Goal: Task Accomplishment & Management: Manage account settings

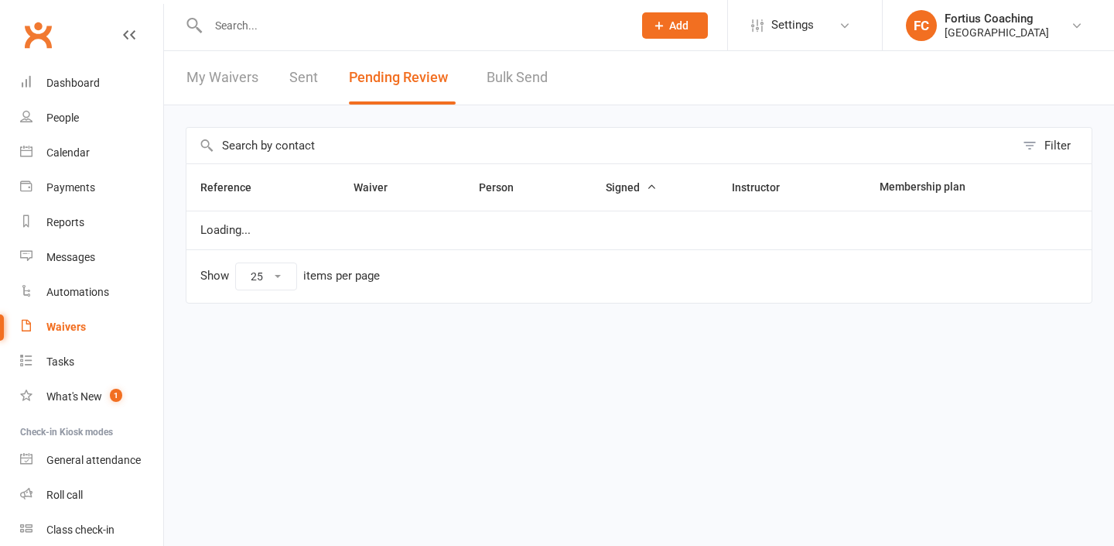
select select "25"
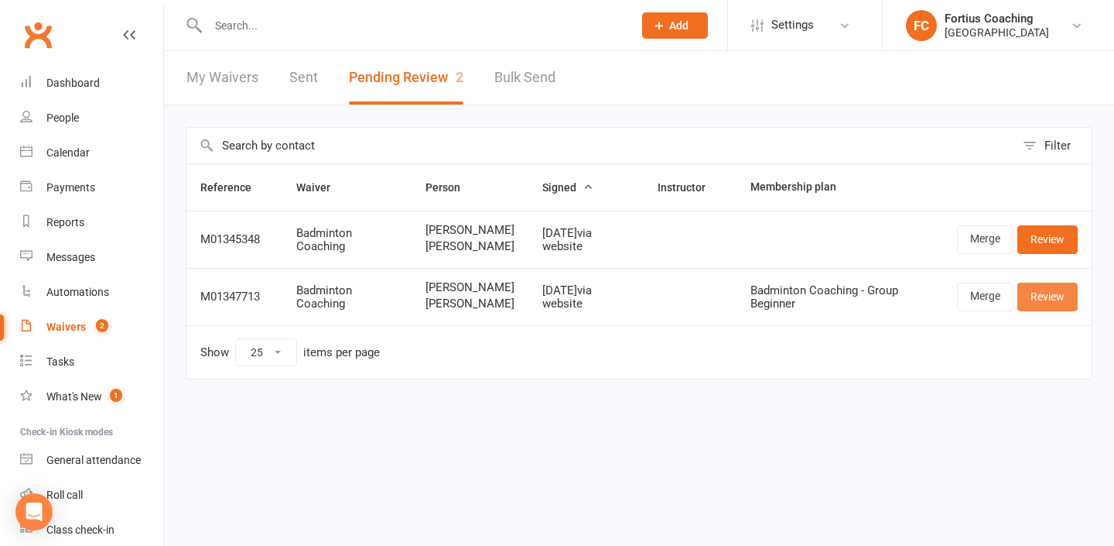
click at [1069, 299] on link "Review" at bounding box center [1048, 296] width 60 height 28
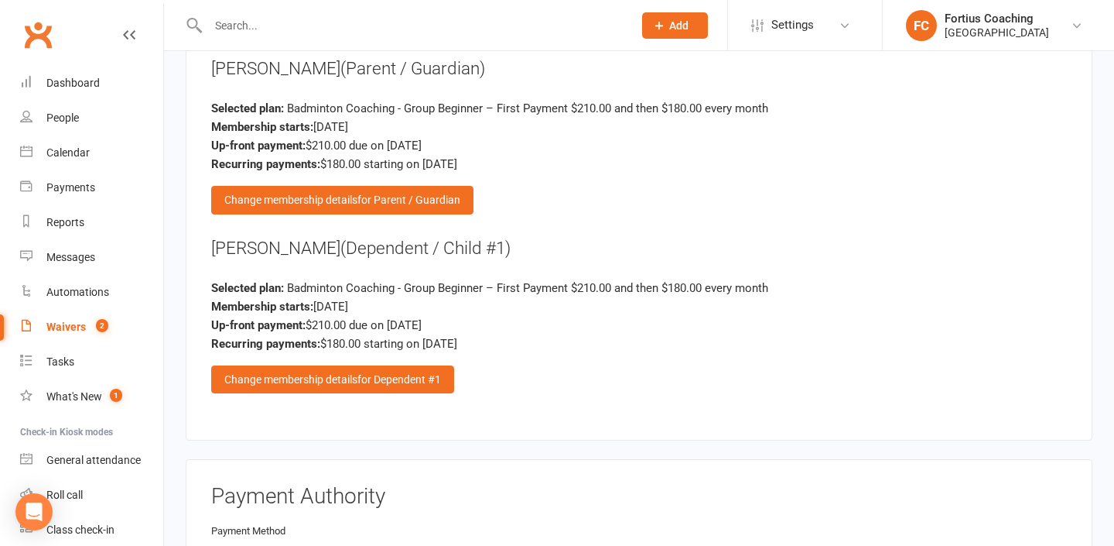
scroll to position [1727, 0]
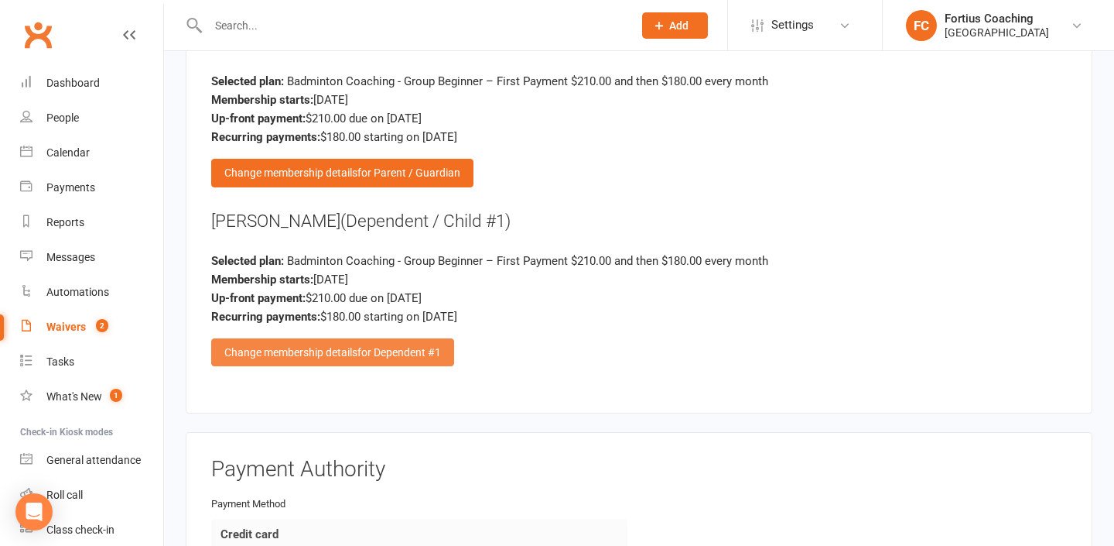
click at [436, 338] on div "Change membership details for Dependent #1" at bounding box center [332, 352] width 243 height 28
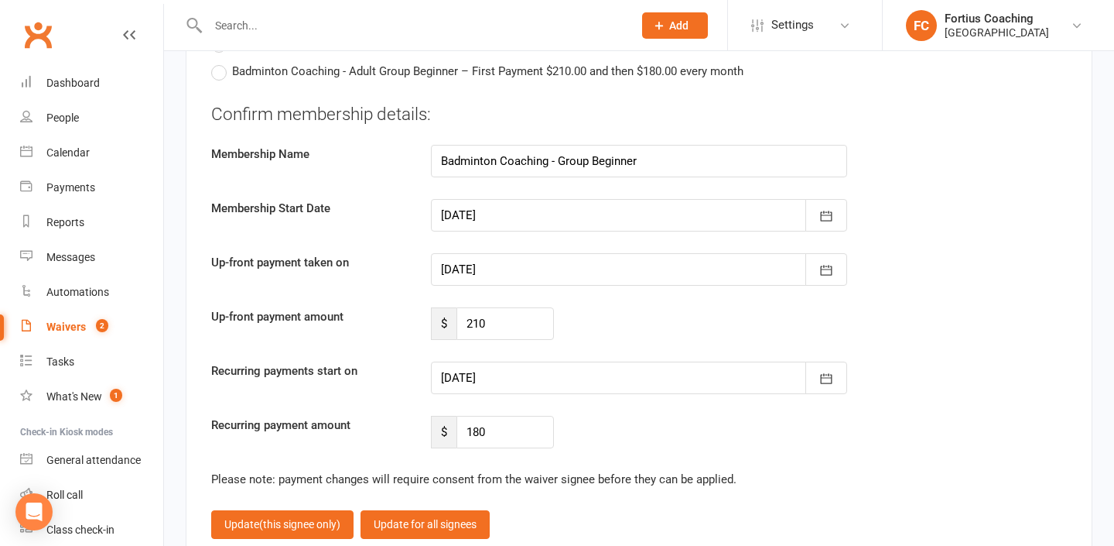
scroll to position [3614, 0]
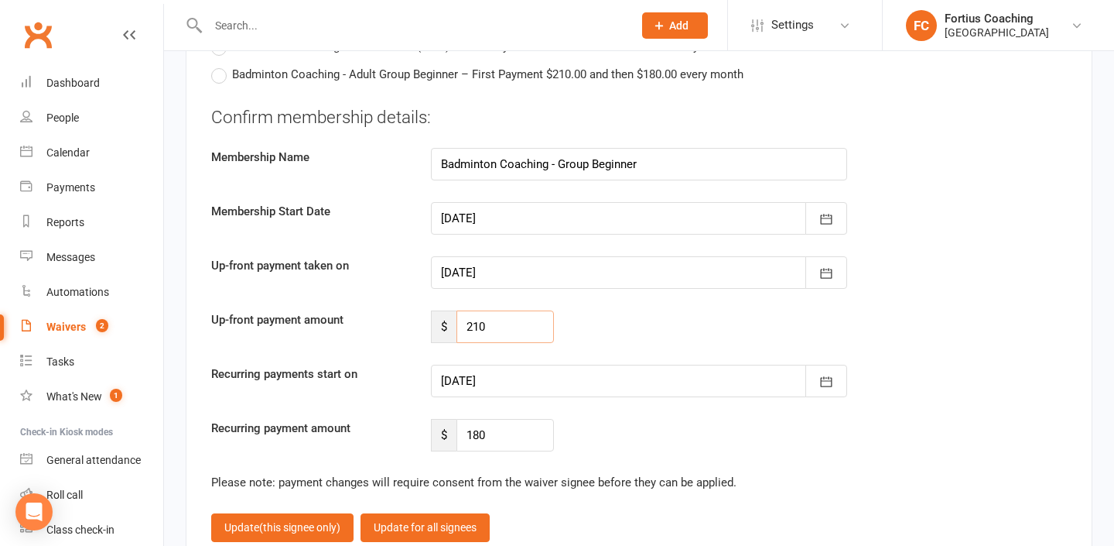
click at [527, 310] on input "210" at bounding box center [506, 326] width 98 height 33
type input "2"
type input "165"
click at [537, 365] on div at bounding box center [639, 381] width 416 height 33
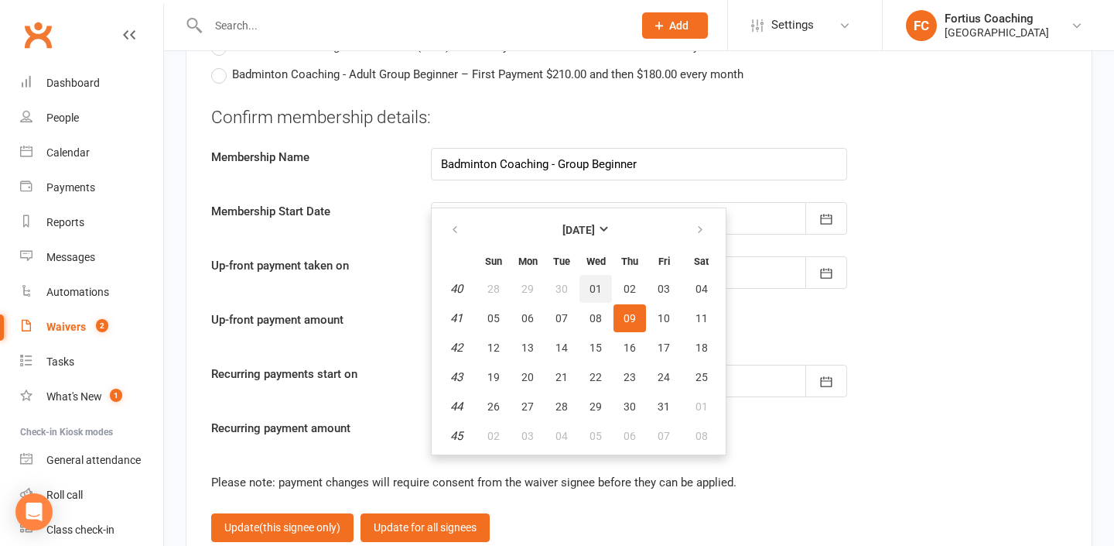
click at [591, 282] on span "01" at bounding box center [596, 288] width 12 height 12
type input "[DATE]"
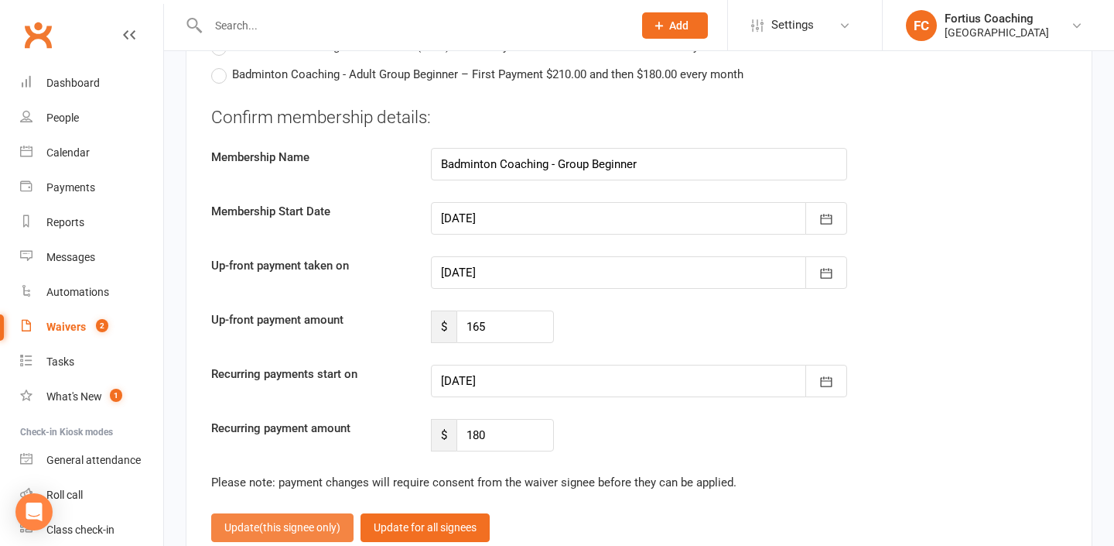
click at [331, 513] on button "Update (this signee only)" at bounding box center [282, 527] width 142 height 28
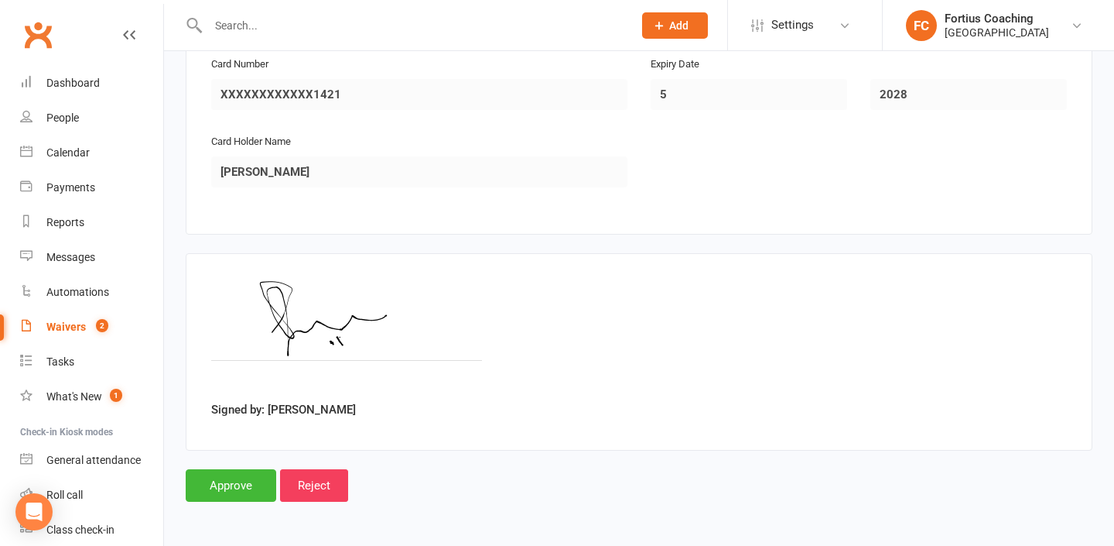
scroll to position [2219, 0]
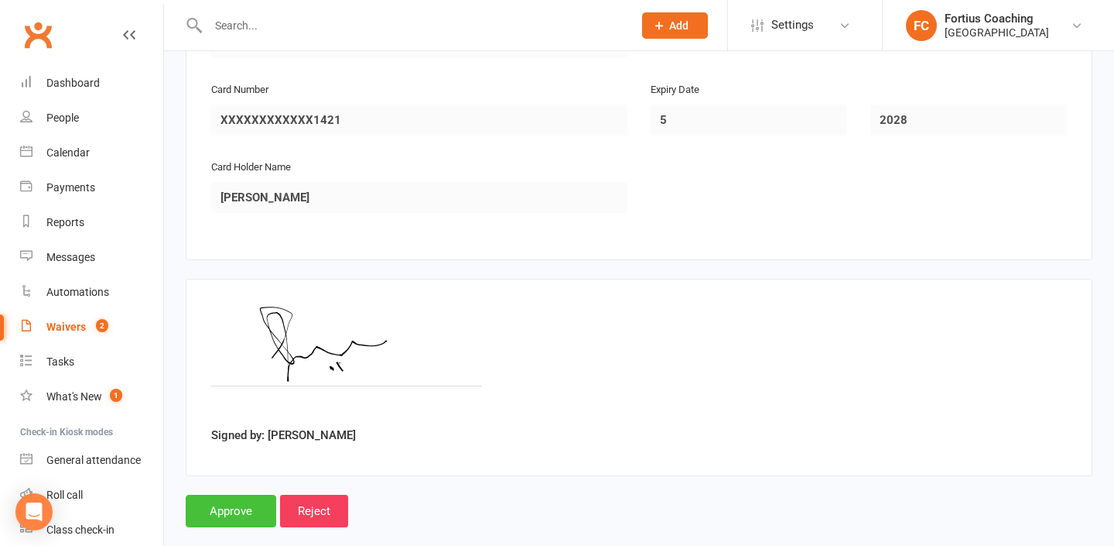
click at [251, 495] on input "Approve" at bounding box center [231, 511] width 91 height 33
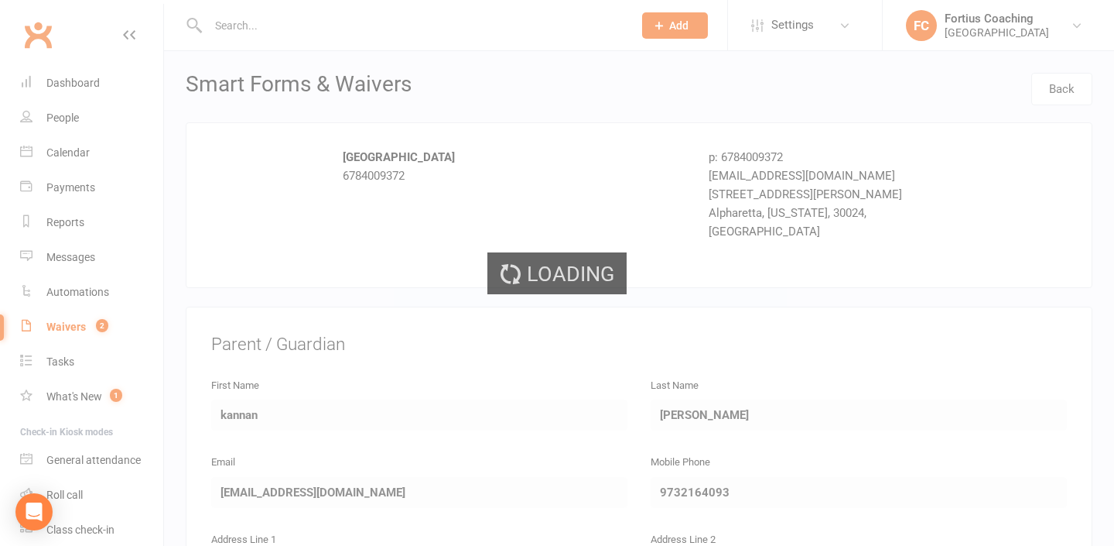
select select "25"
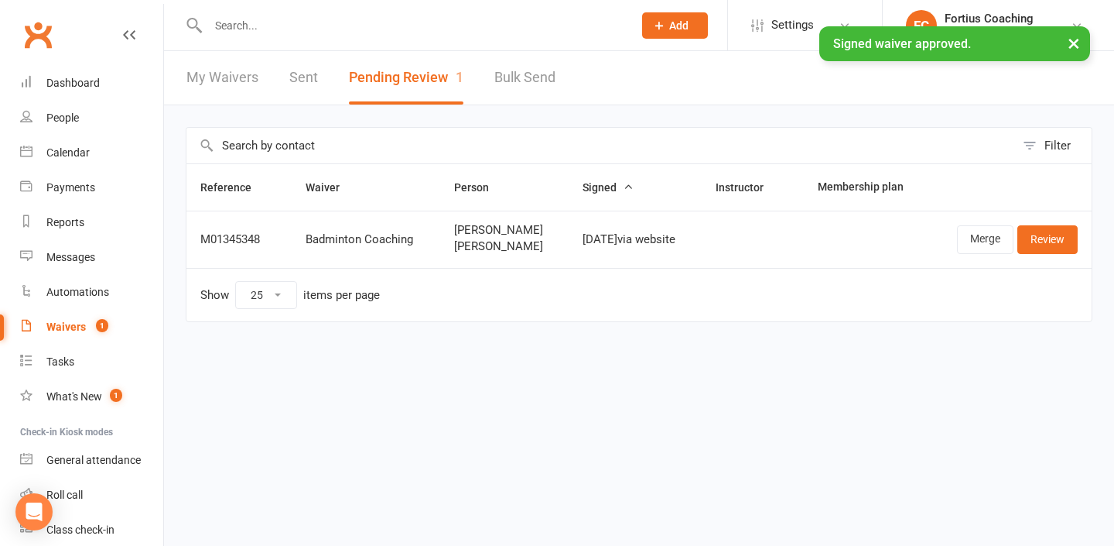
click at [341, 26] on div "× Signed waiver approved." at bounding box center [547, 26] width 1094 height 0
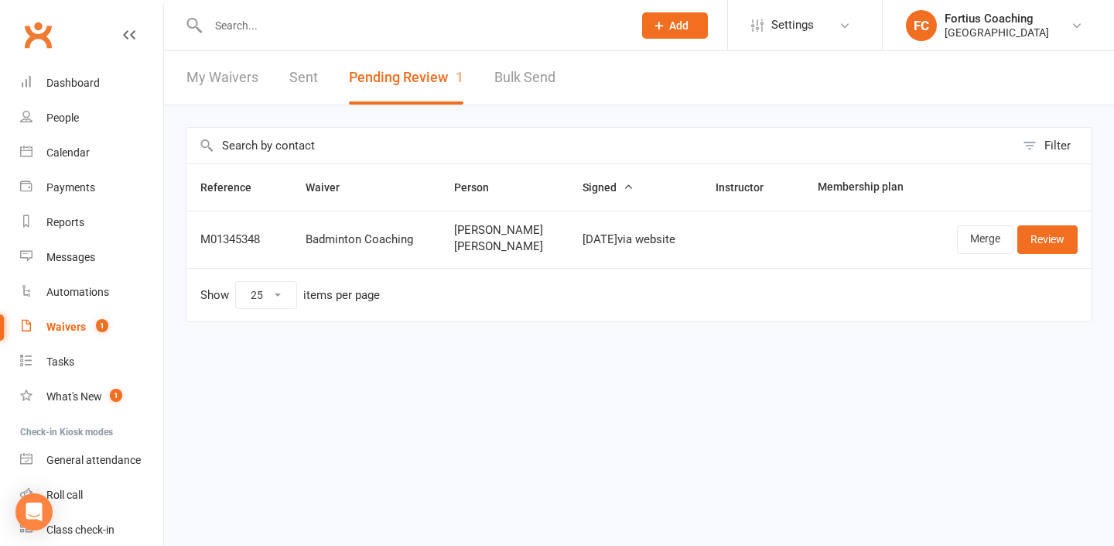
click at [346, 21] on input "text" at bounding box center [413, 26] width 419 height 22
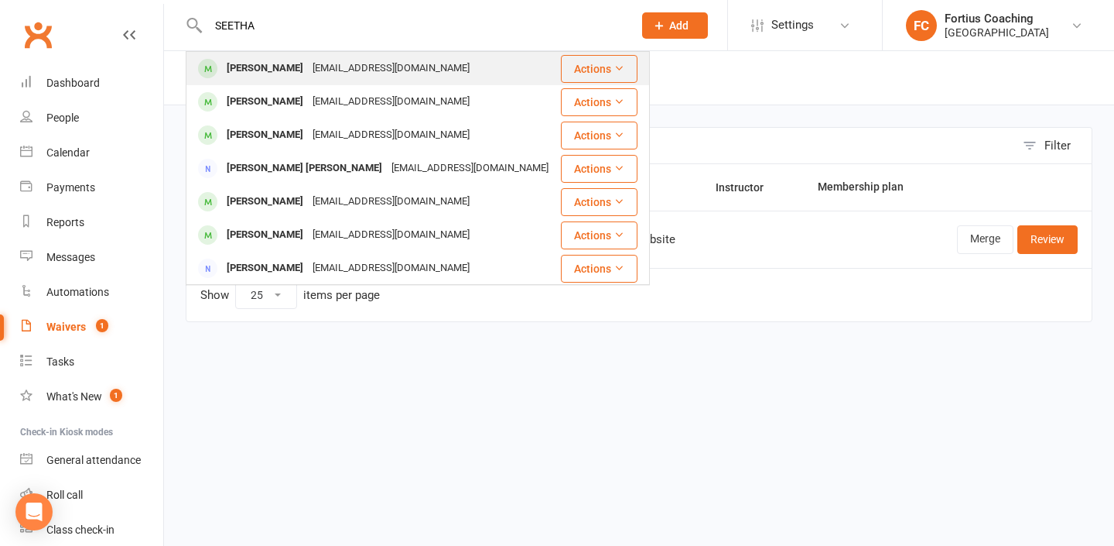
type input "SEETHA"
click at [360, 73] on div "[EMAIL_ADDRESS][DOMAIN_NAME]" at bounding box center [391, 68] width 166 height 22
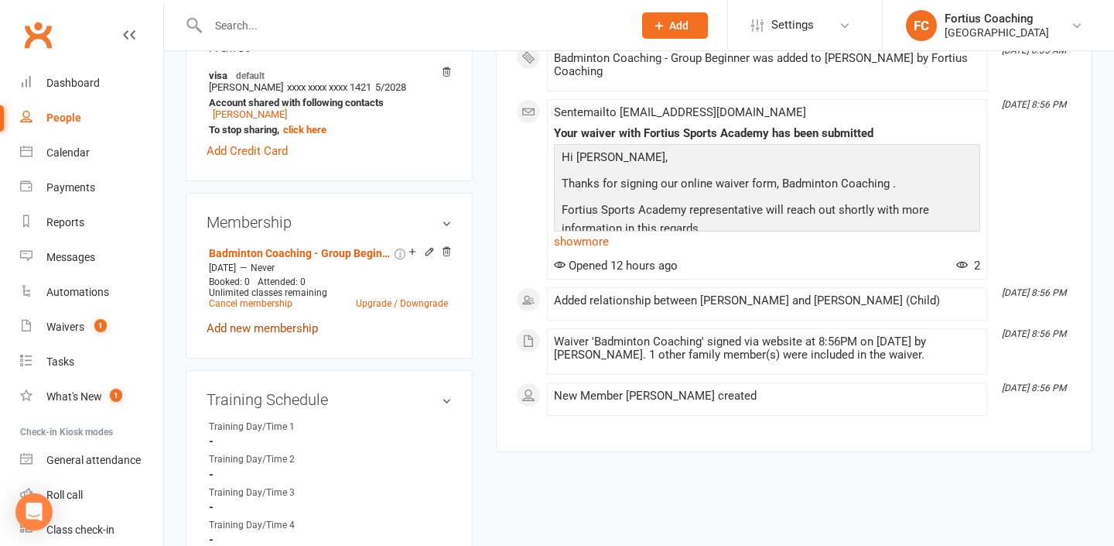
scroll to position [508, 0]
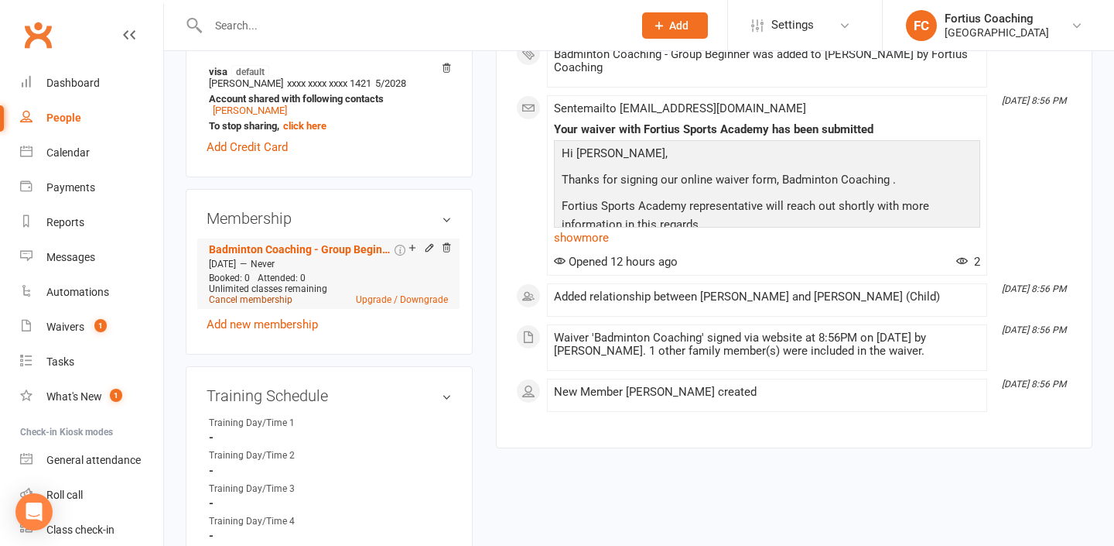
click at [254, 305] on link "Cancel membership" at bounding box center [251, 299] width 84 height 11
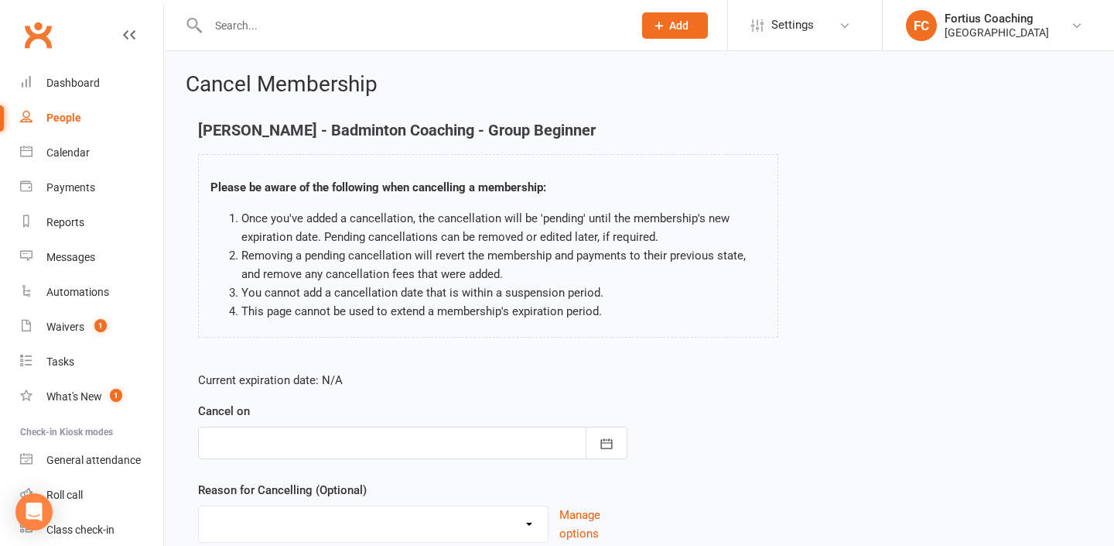
scroll to position [123, 0]
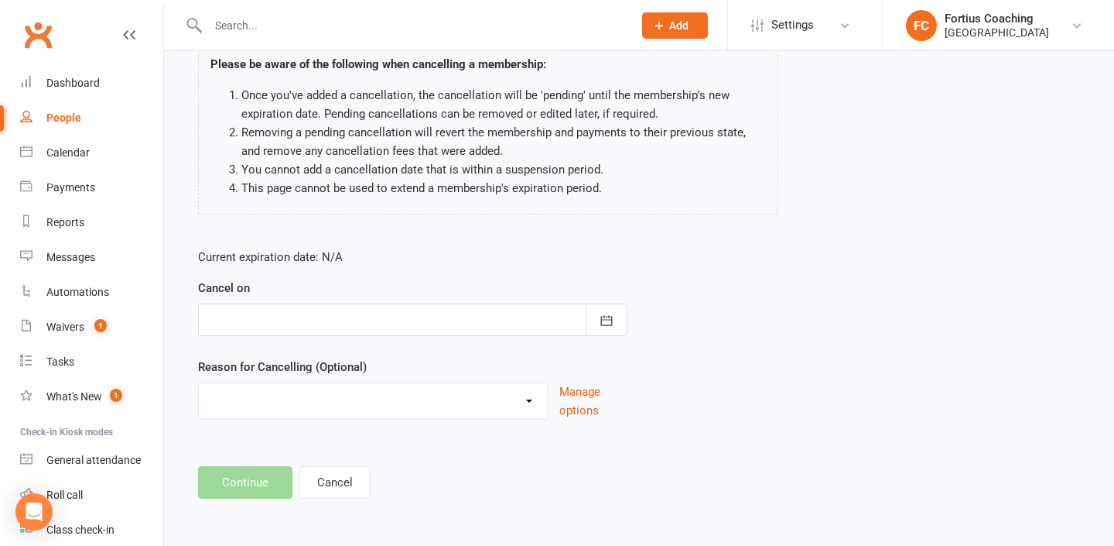
click at [577, 314] on div at bounding box center [413, 319] width 430 height 33
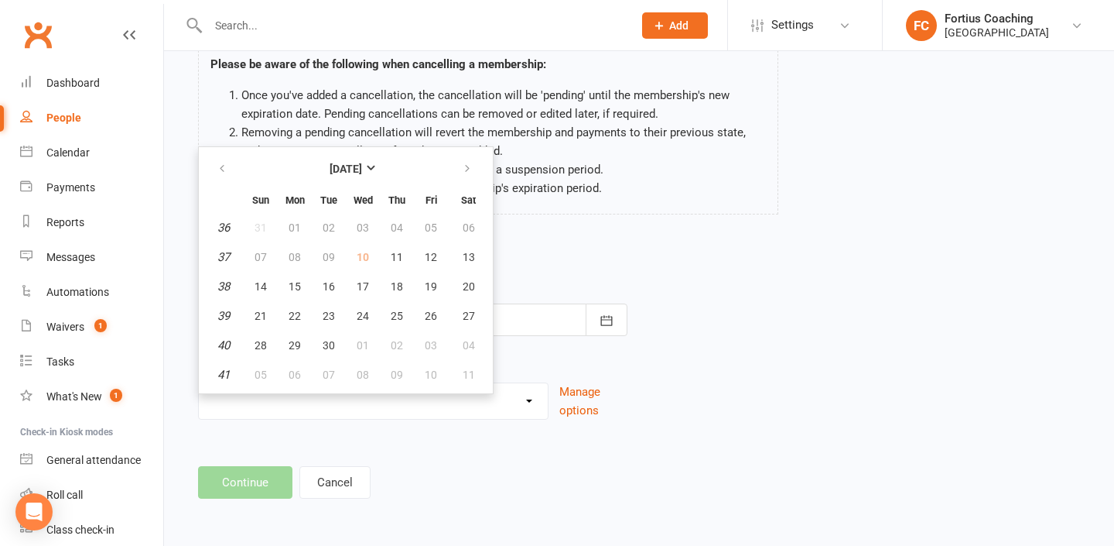
click at [367, 255] on td "10" at bounding box center [363, 257] width 33 height 28
click at [360, 256] on td "10" at bounding box center [363, 257] width 33 height 28
click at [529, 223] on div "kannan seetharaman - Badminton Coaching - Group Beginner Please be aware of the…" at bounding box center [489, 117] width 604 height 238
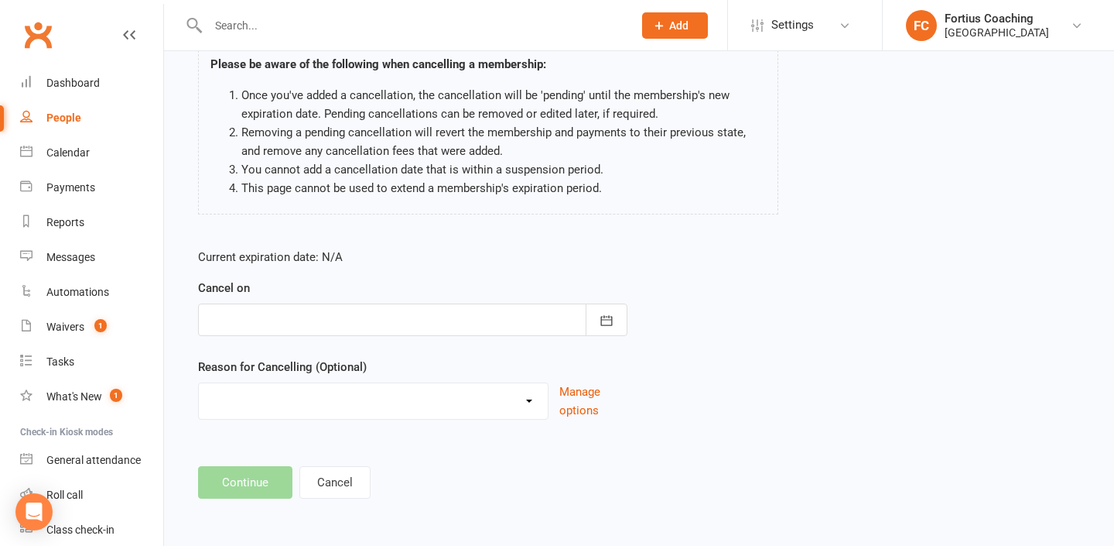
click at [430, 312] on div at bounding box center [413, 319] width 430 height 33
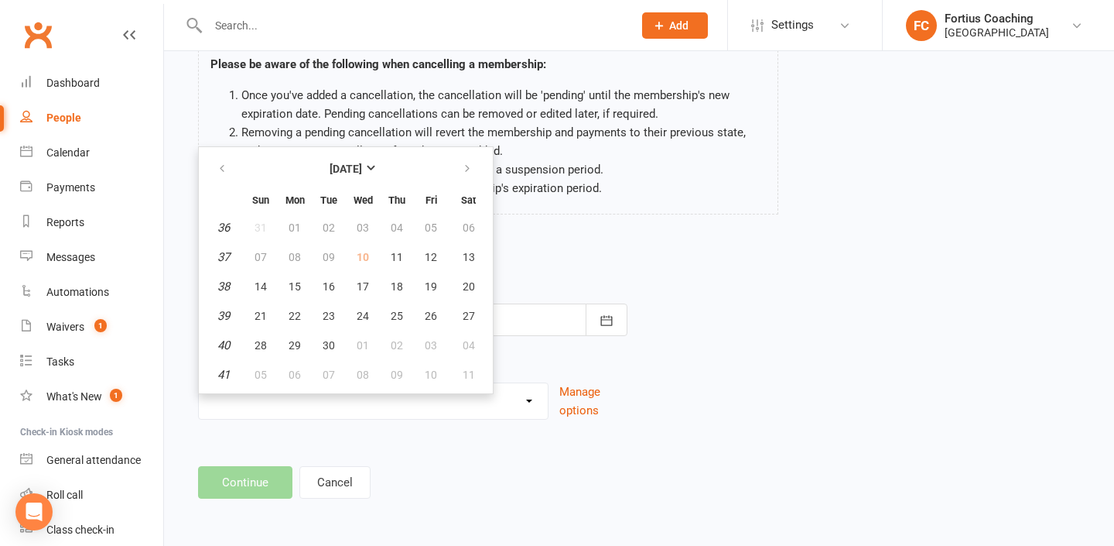
click at [361, 255] on td "10" at bounding box center [363, 257] width 33 height 28
click at [525, 255] on p "Current expiration date: N/A" at bounding box center [413, 257] width 430 height 19
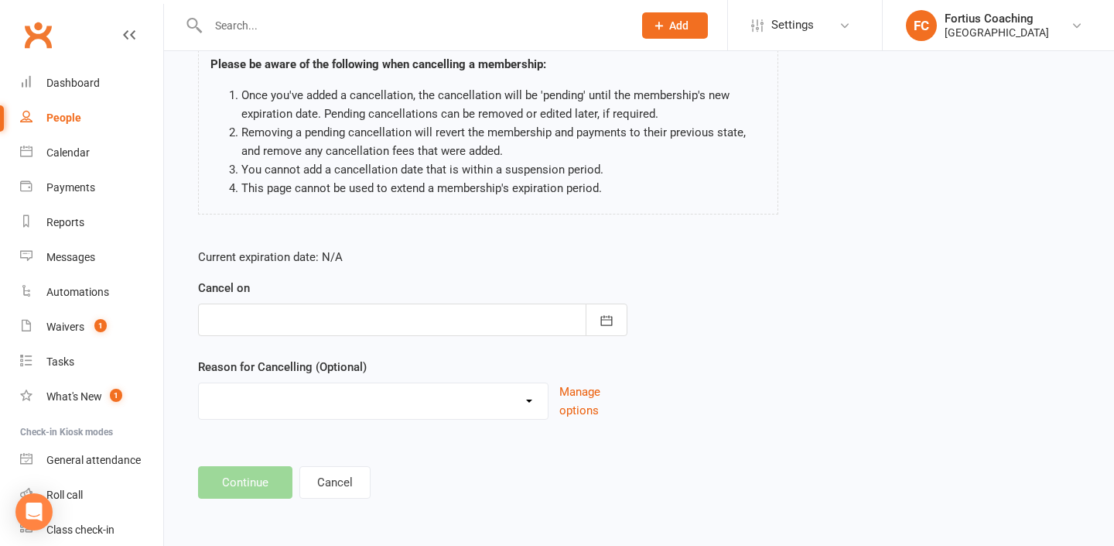
click at [495, 320] on div at bounding box center [413, 319] width 430 height 33
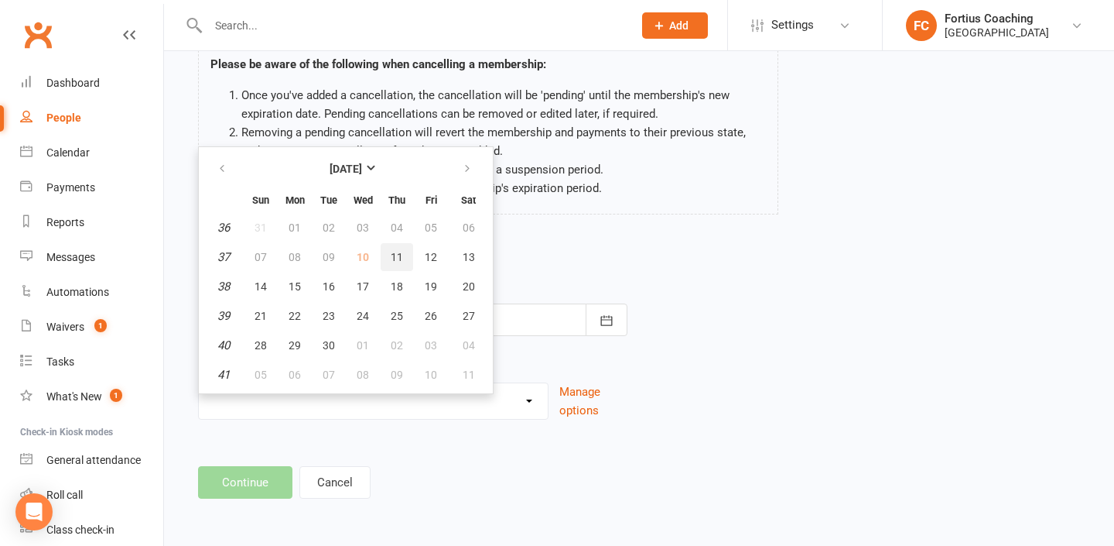
click at [400, 258] on span "11" at bounding box center [397, 257] width 12 height 12
type input "11 Sep 2025"
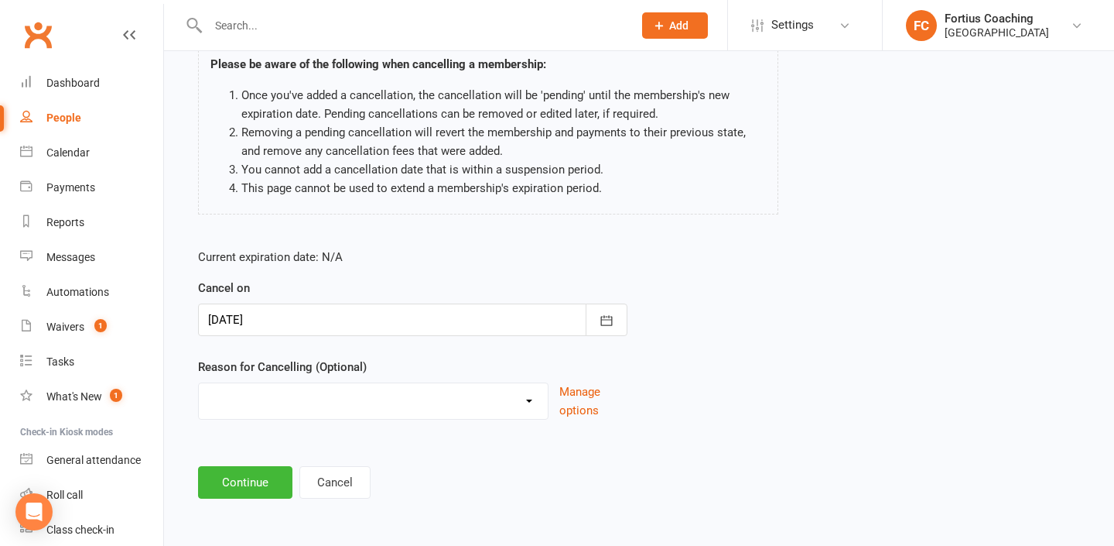
click at [359, 321] on div at bounding box center [413, 319] width 430 height 33
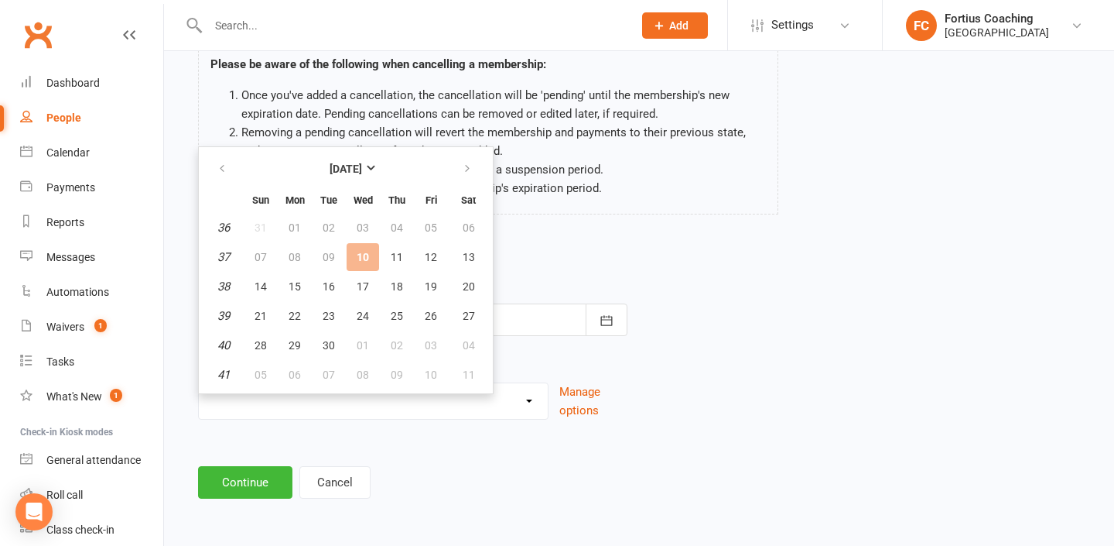
click at [365, 262] on td "10" at bounding box center [363, 257] width 33 height 28
click at [507, 248] on p "Current expiration date: N/A" at bounding box center [413, 257] width 430 height 19
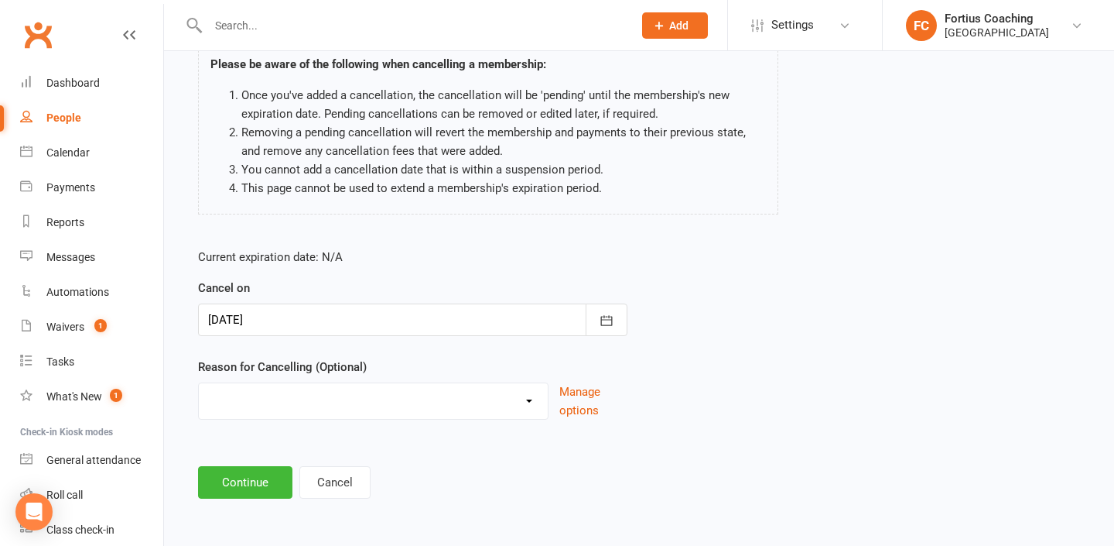
click at [123, 42] on link at bounding box center [129, 49] width 12 height 46
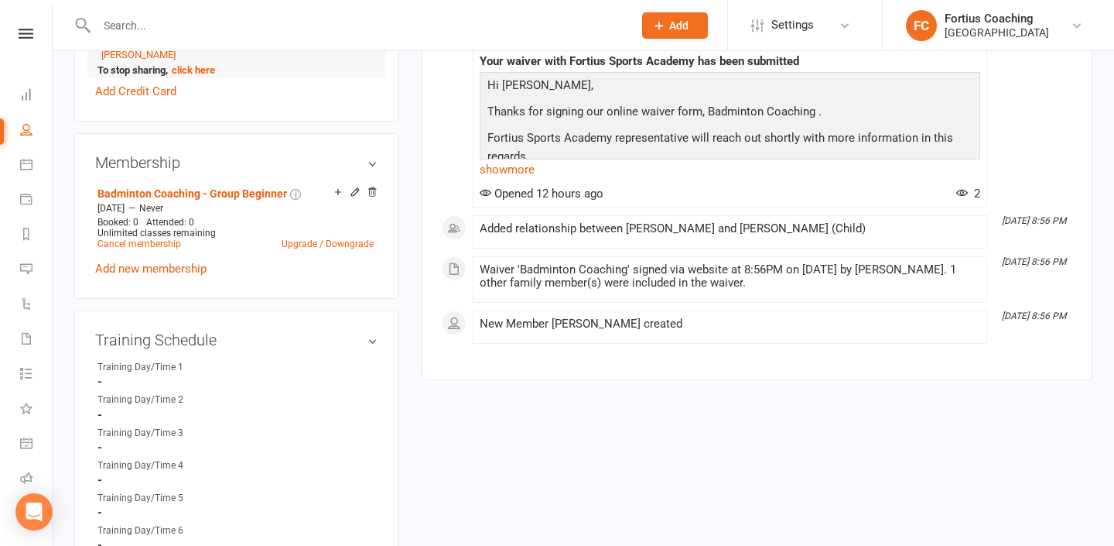
scroll to position [549, 0]
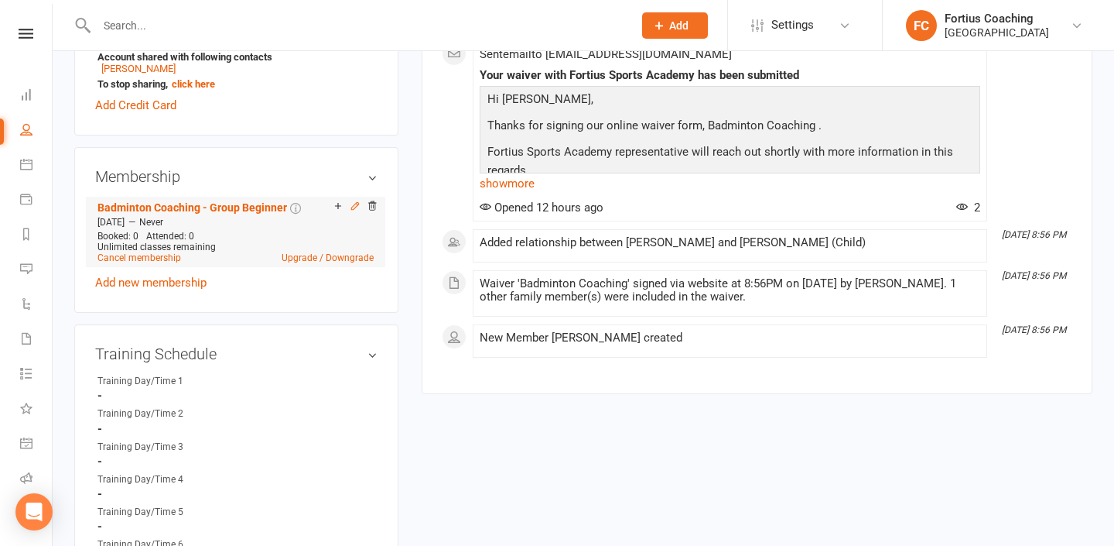
click at [356, 203] on icon at bounding box center [355, 205] width 11 height 11
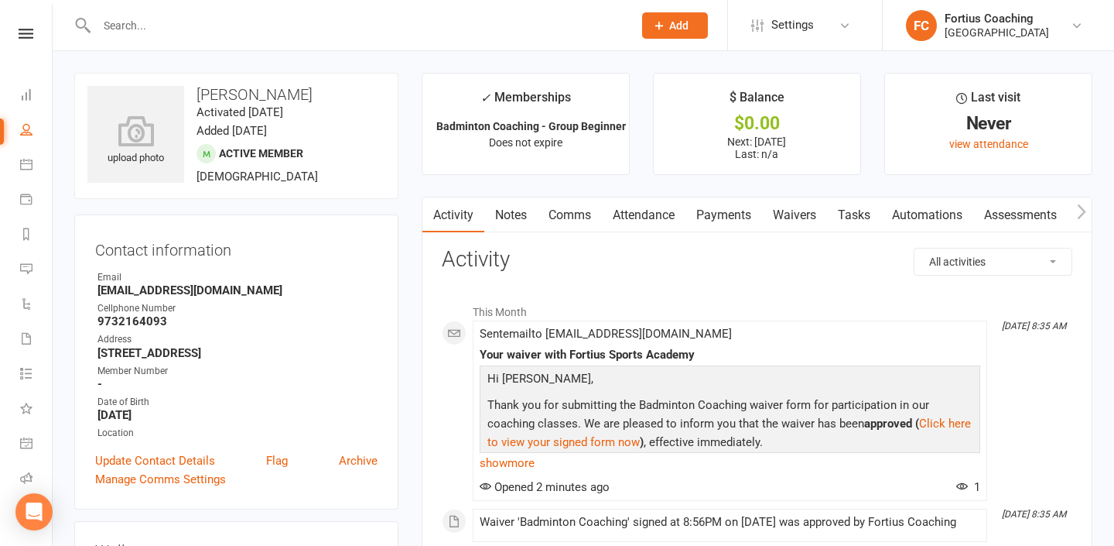
click at [712, 211] on link "Payments" at bounding box center [724, 215] width 77 height 36
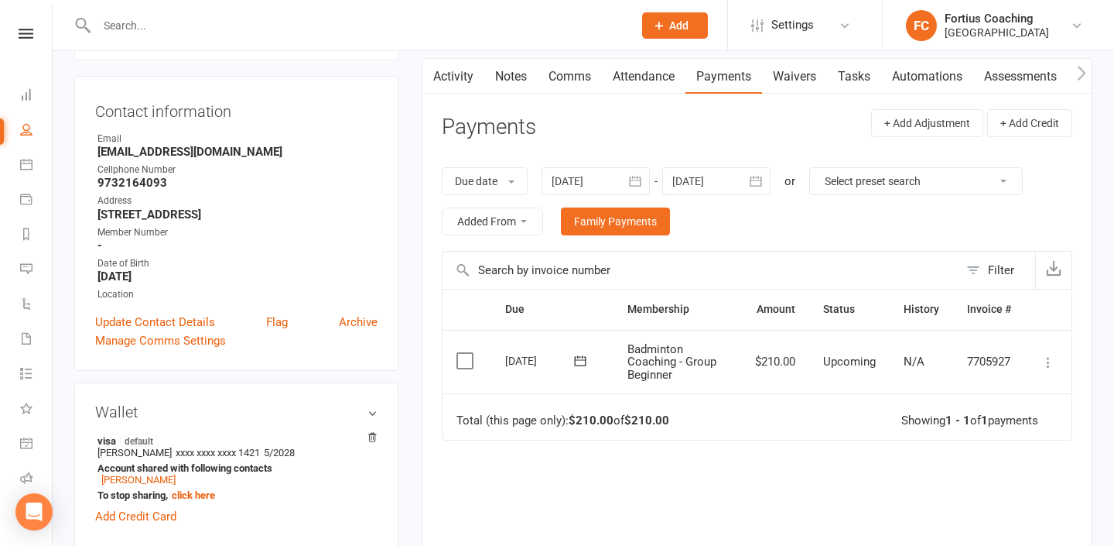
scroll to position [143, 0]
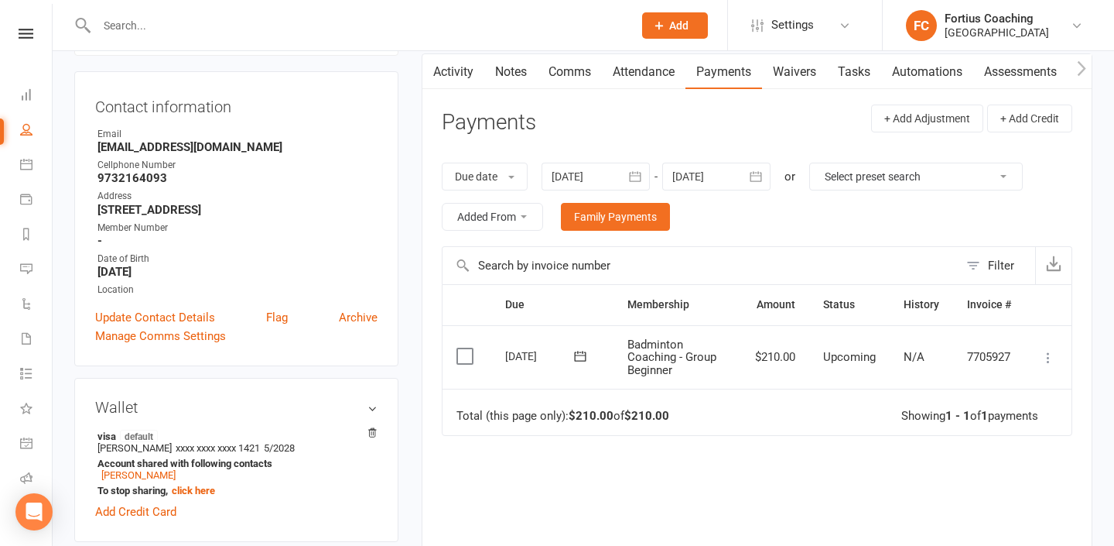
click at [1050, 354] on icon at bounding box center [1048, 357] width 15 height 15
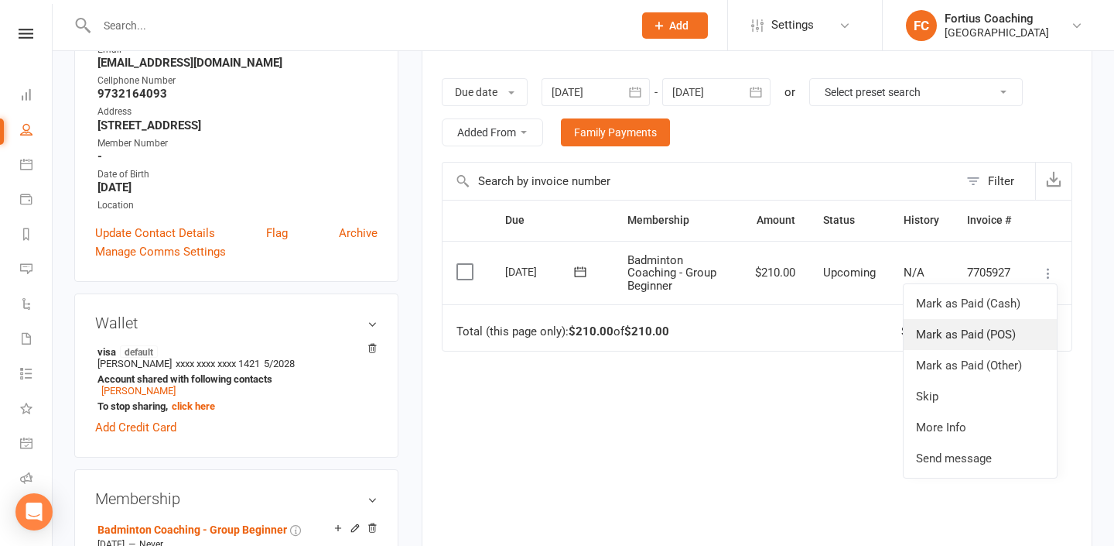
scroll to position [231, 0]
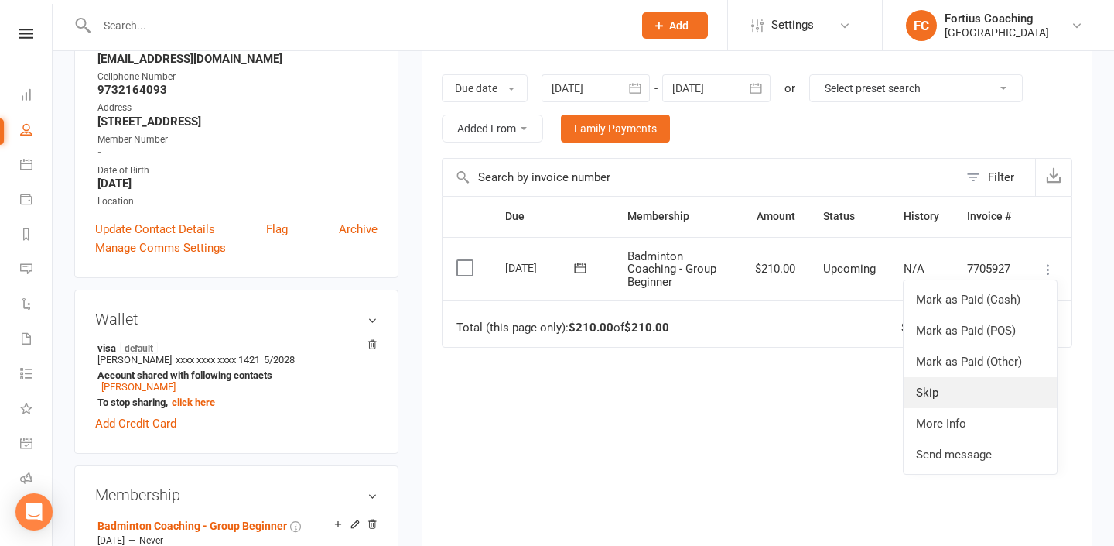
click at [998, 400] on link "Skip" at bounding box center [980, 392] width 153 height 31
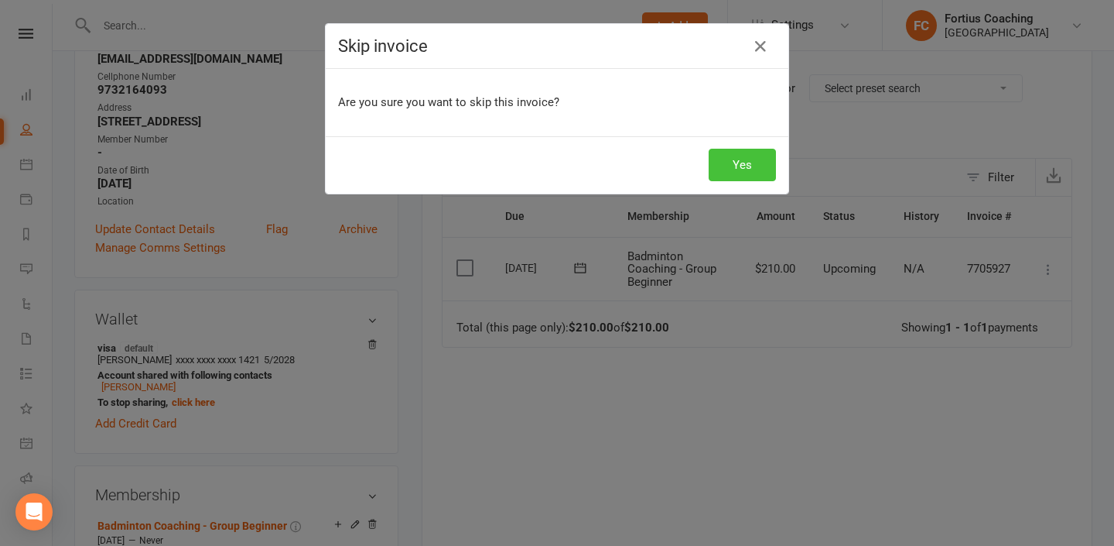
click at [766, 169] on button "Yes" at bounding box center [742, 165] width 67 height 33
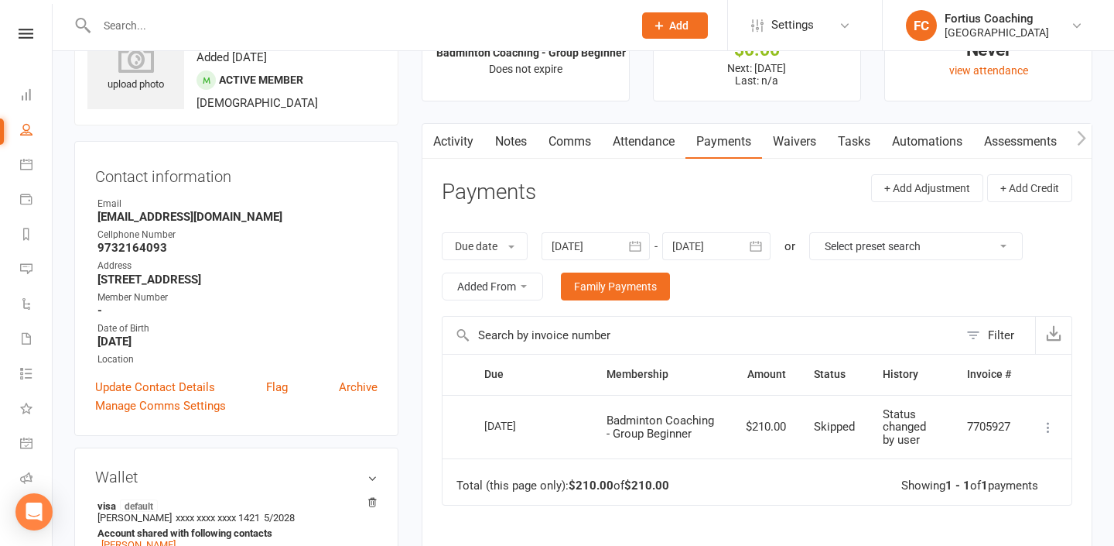
scroll to position [70, 0]
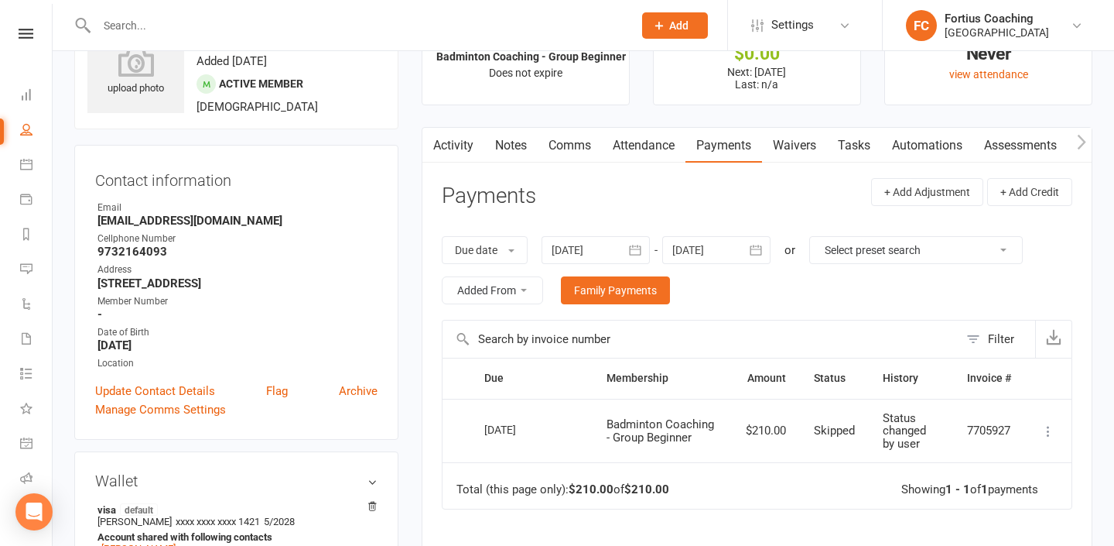
click at [717, 243] on div at bounding box center [716, 250] width 108 height 28
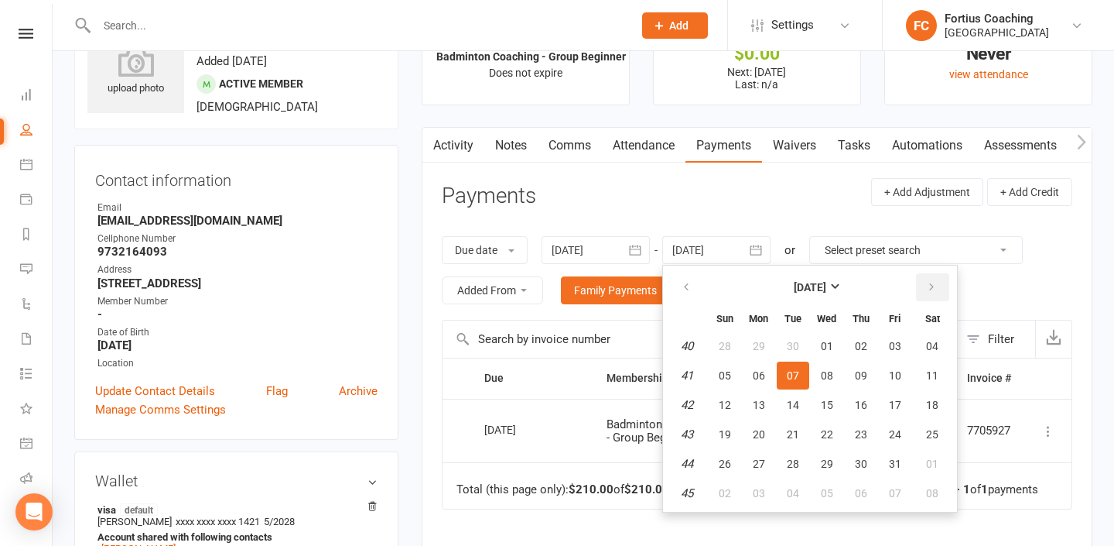
click at [940, 279] on button "button" at bounding box center [932, 287] width 33 height 28
click at [926, 375] on button "10" at bounding box center [932, 375] width 39 height 28
type input "10 Jan 2026"
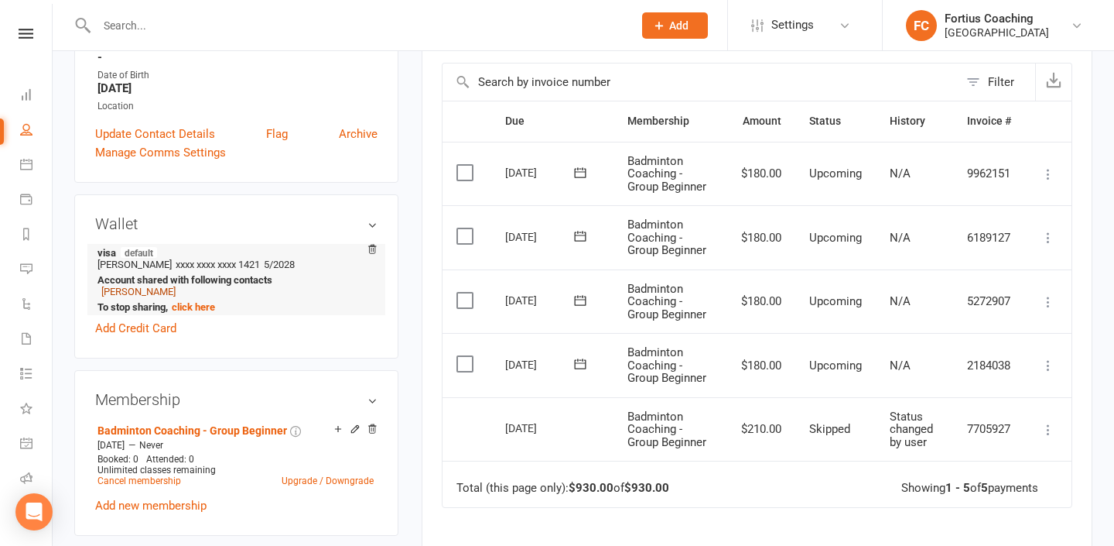
scroll to position [338, 0]
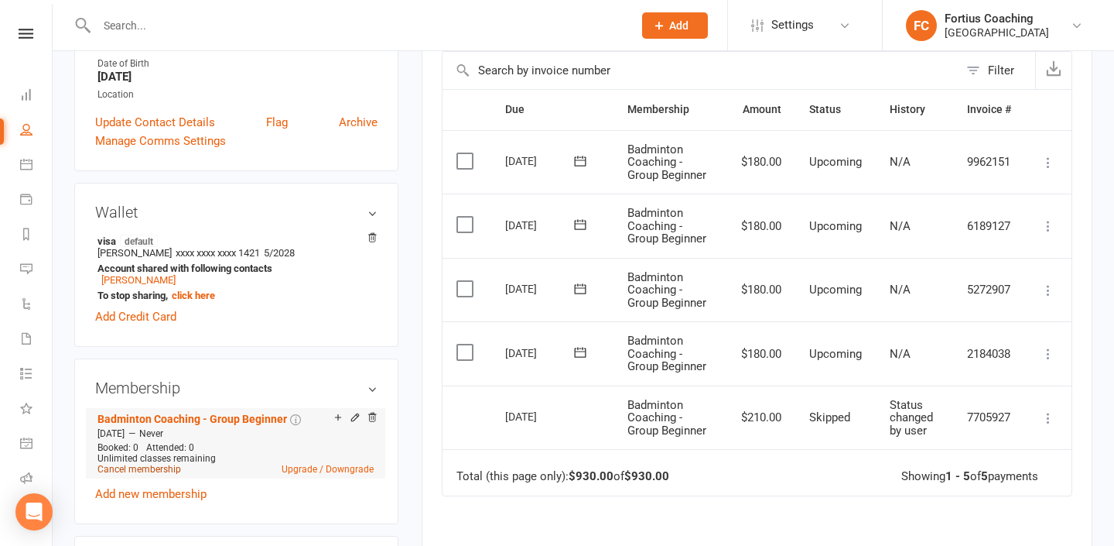
click at [156, 469] on link "Cancel membership" at bounding box center [140, 469] width 84 height 11
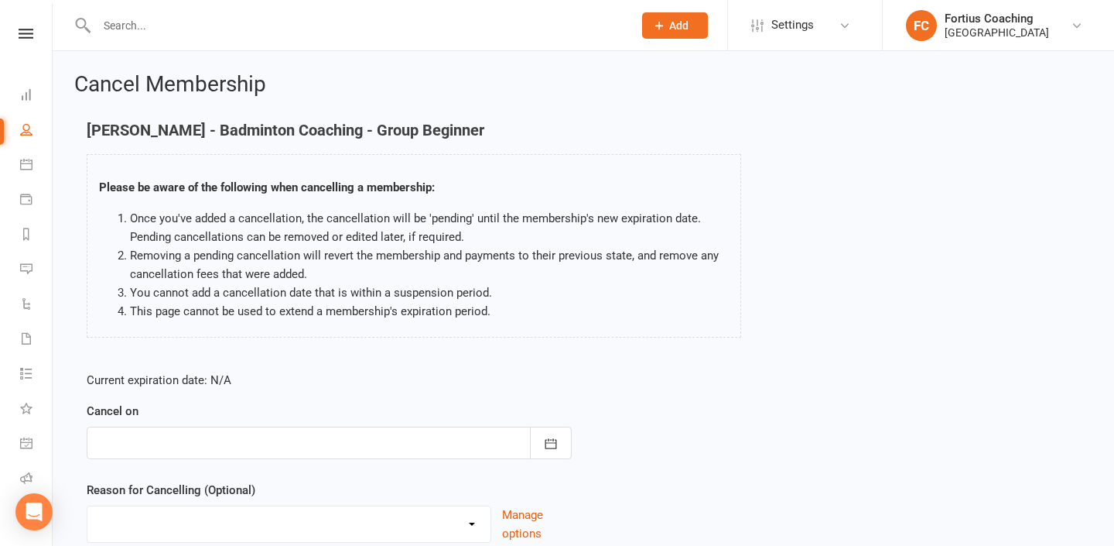
click at [433, 437] on div at bounding box center [329, 442] width 485 height 33
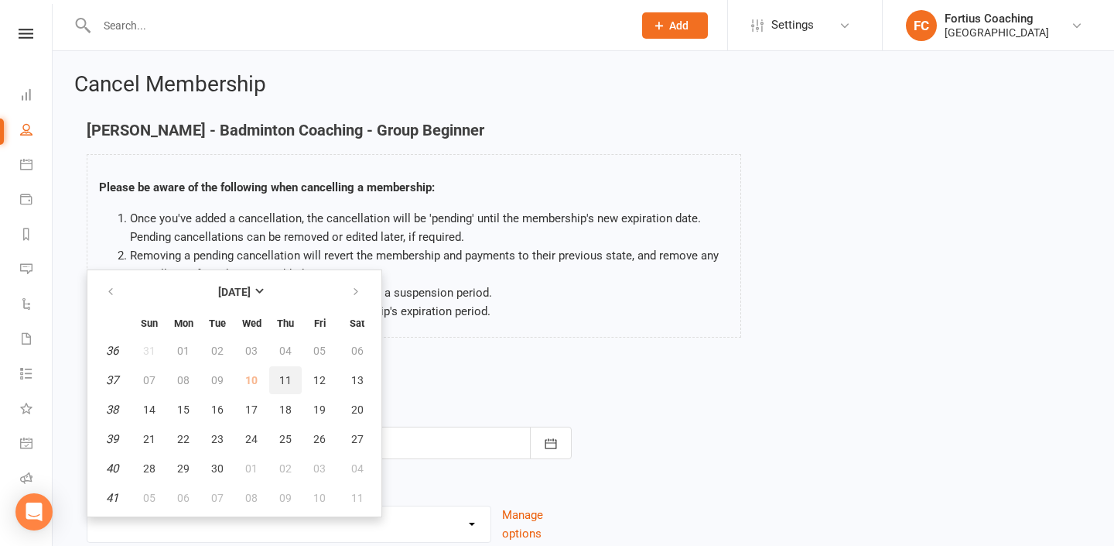
click at [274, 382] on button "11" at bounding box center [285, 380] width 33 height 28
type input "11 Sep 2025"
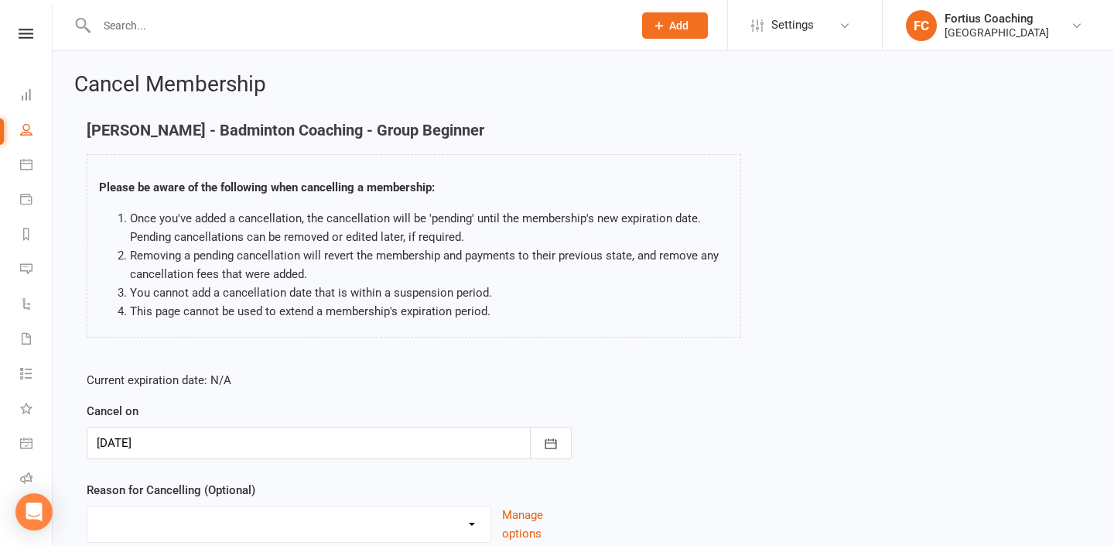
scroll to position [123, 0]
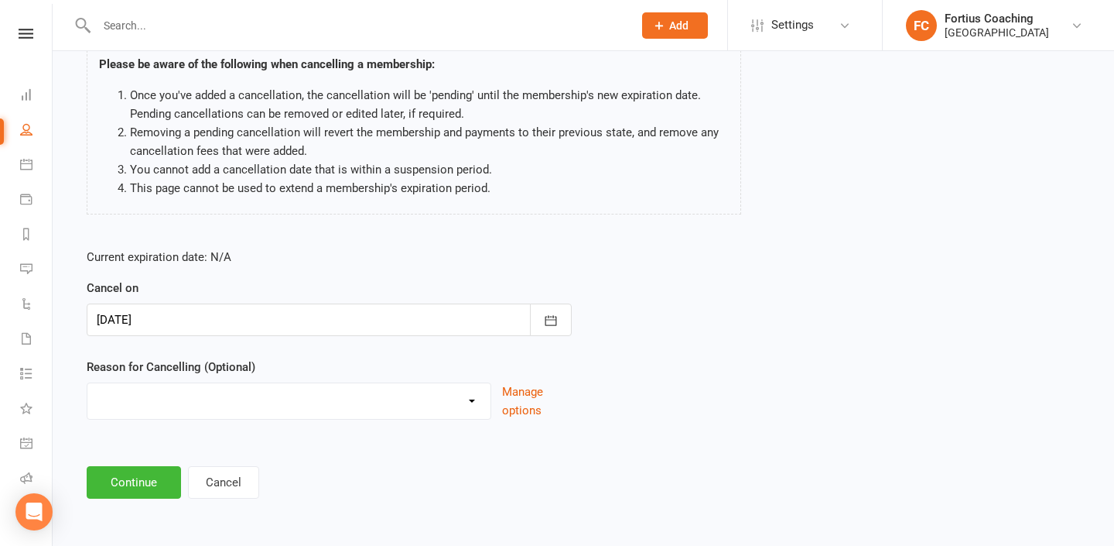
click at [311, 399] on select "Coaches Request Coaching is Complete Coach Request Customer requested via email…" at bounding box center [288, 398] width 403 height 31
select select "13"
click at [87, 383] on select "Coaches Request Coaching is Complete Coach Request Customer requested via email…" at bounding box center [288, 398] width 403 height 31
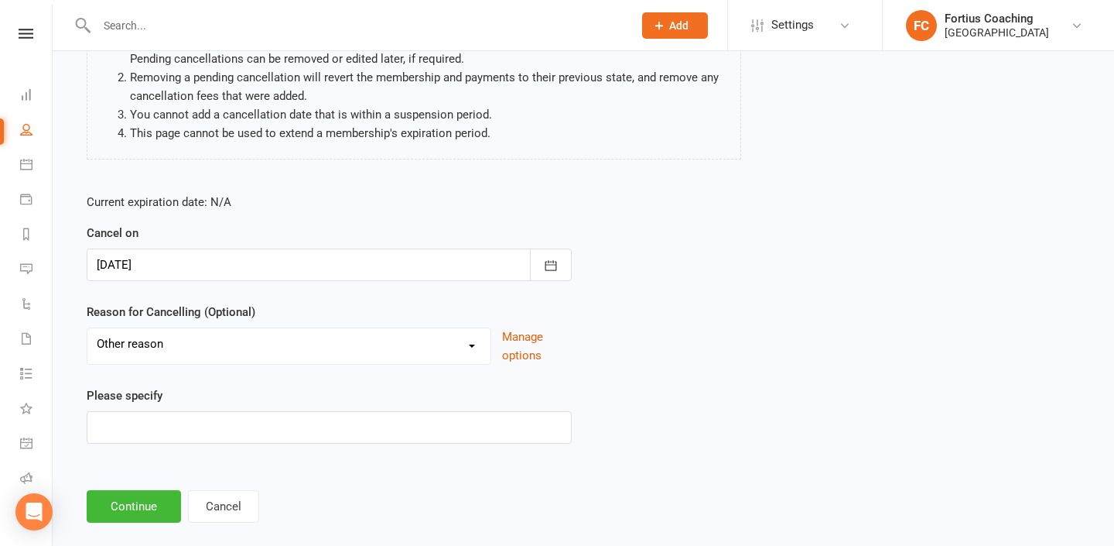
scroll to position [180, 0]
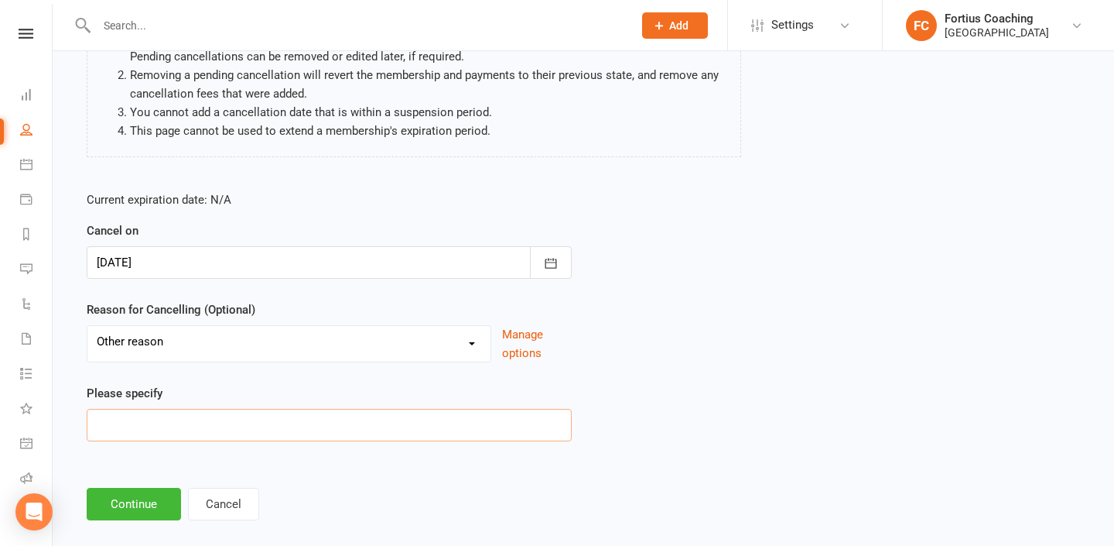
click at [248, 426] on input at bounding box center [329, 425] width 485 height 33
click at [330, 423] on input "Submitted waiver by mistake when signed" at bounding box center [329, 425] width 485 height 33
type input "Submitted waiver by mistake when signed coaching class for his kid"
click at [143, 502] on button "Continue" at bounding box center [134, 504] width 94 height 33
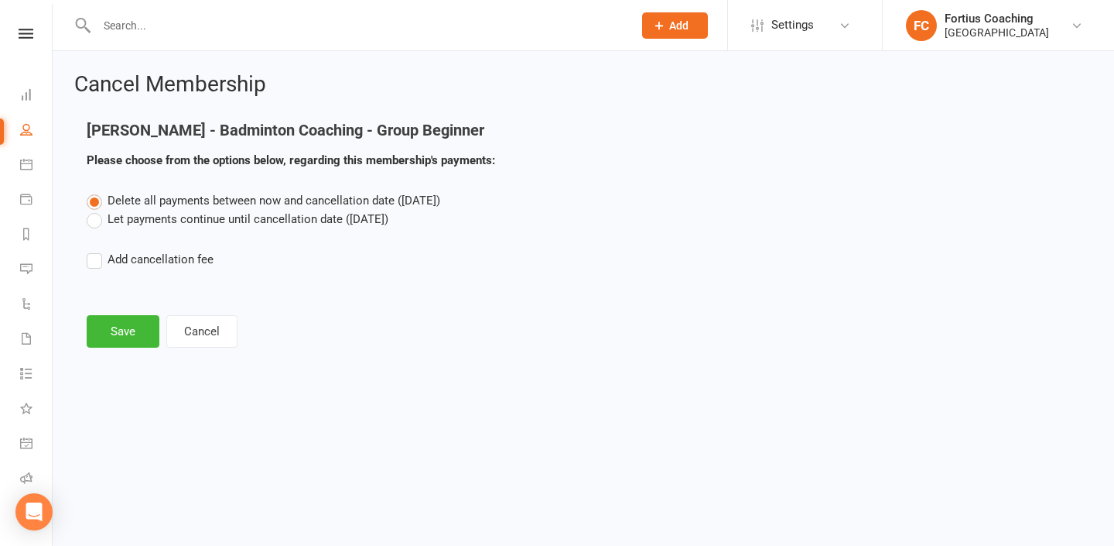
scroll to position [0, 0]
click at [145, 328] on button "Save" at bounding box center [123, 331] width 73 height 33
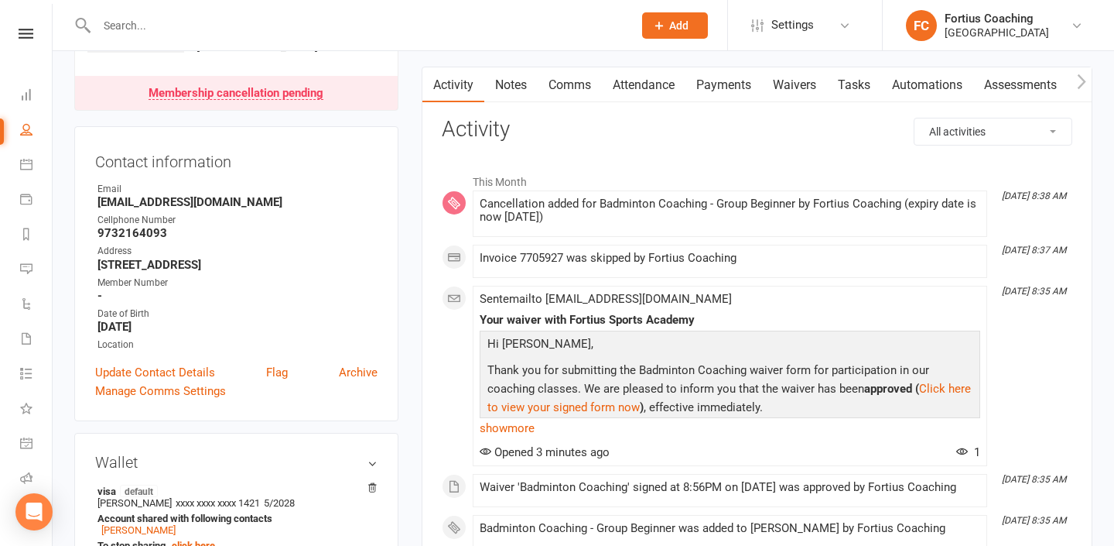
scroll to position [217, 0]
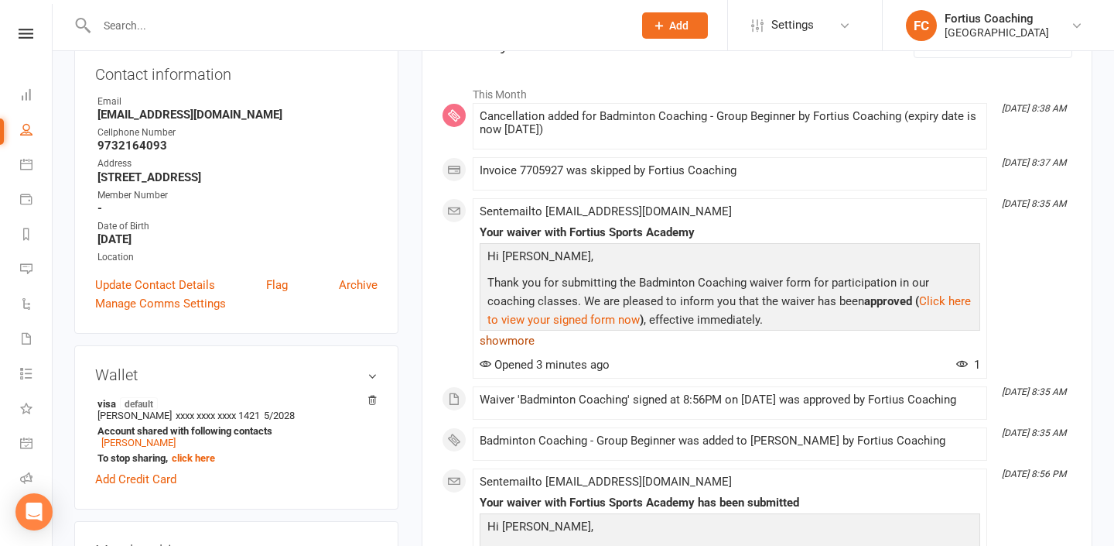
click at [525, 342] on link "show more" at bounding box center [730, 341] width 501 height 22
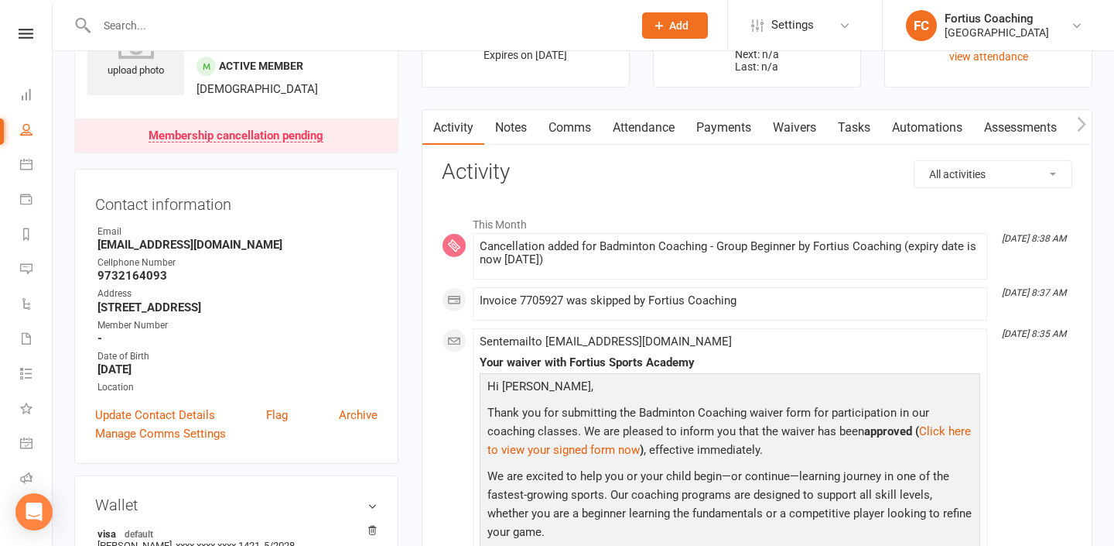
scroll to position [56, 0]
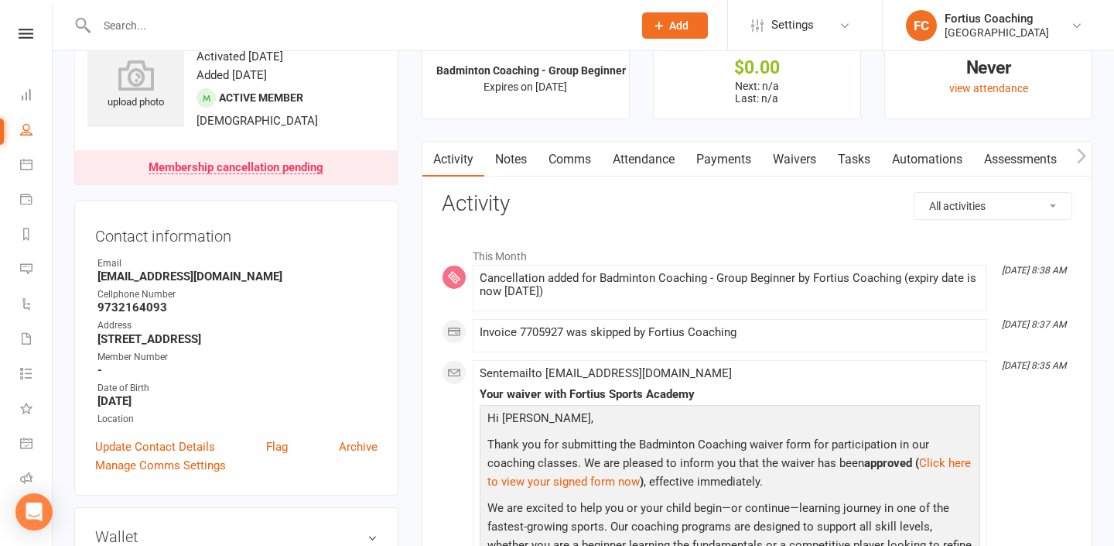
click at [734, 156] on link "Payments" at bounding box center [724, 160] width 77 height 36
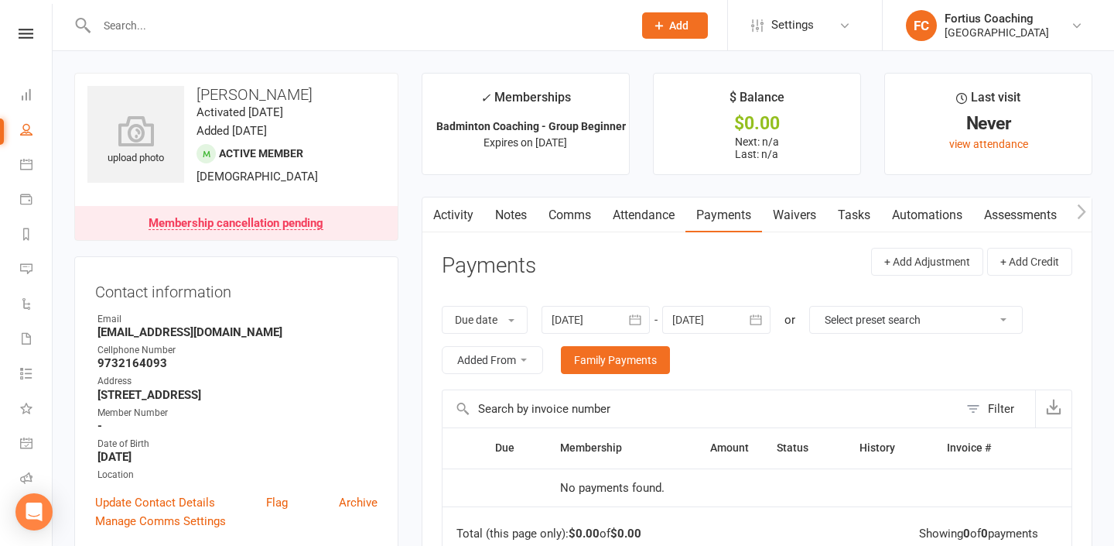
click at [340, 26] on input "text" at bounding box center [357, 26] width 530 height 22
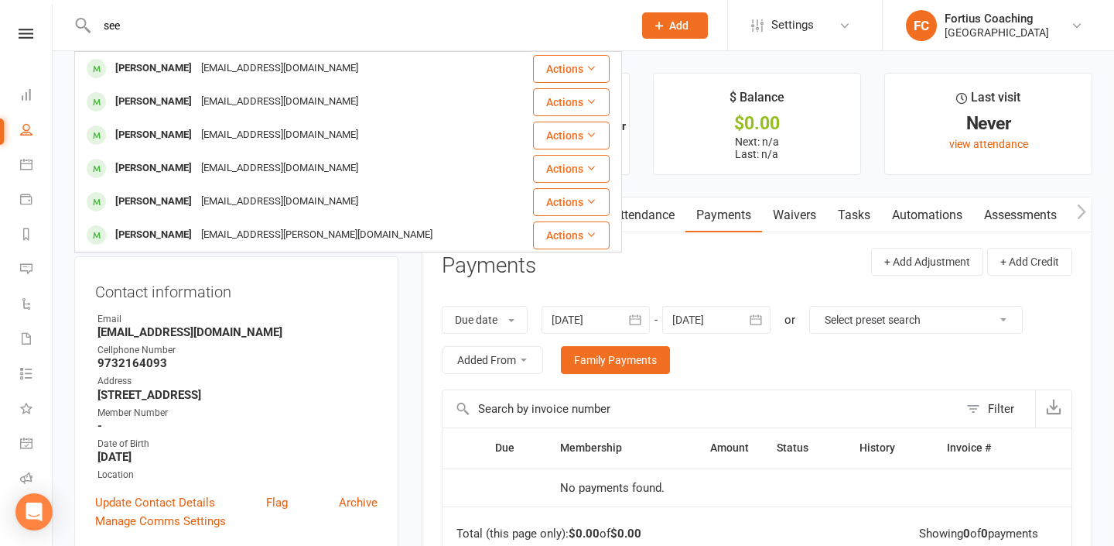
type input "see"
click at [422, 317] on div "Activity Notes Comms Attendance Payments Waivers Tasks Automations Assessments …" at bounding box center [757, 487] width 671 height 580
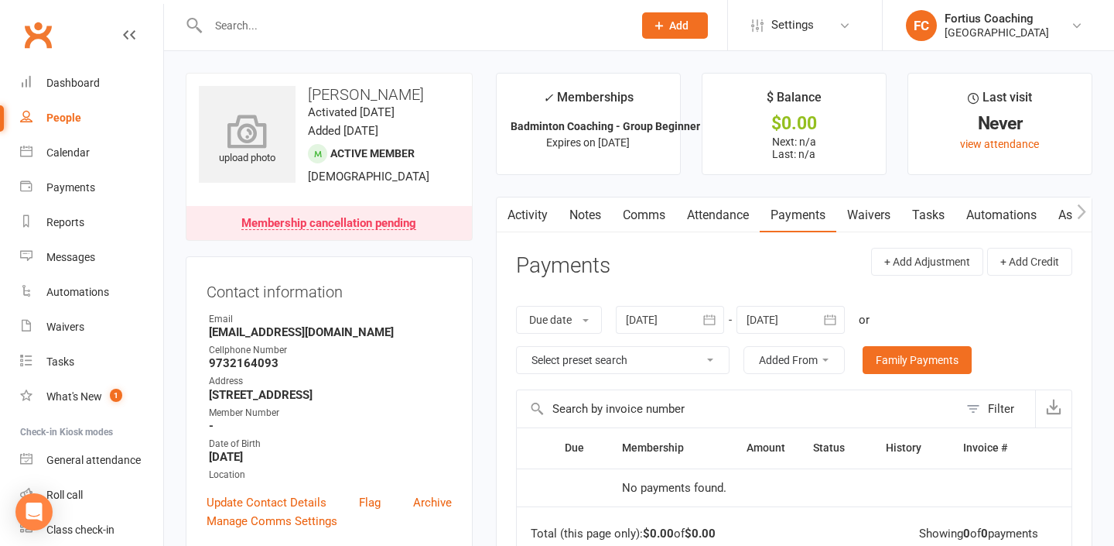
scroll to position [44, 0]
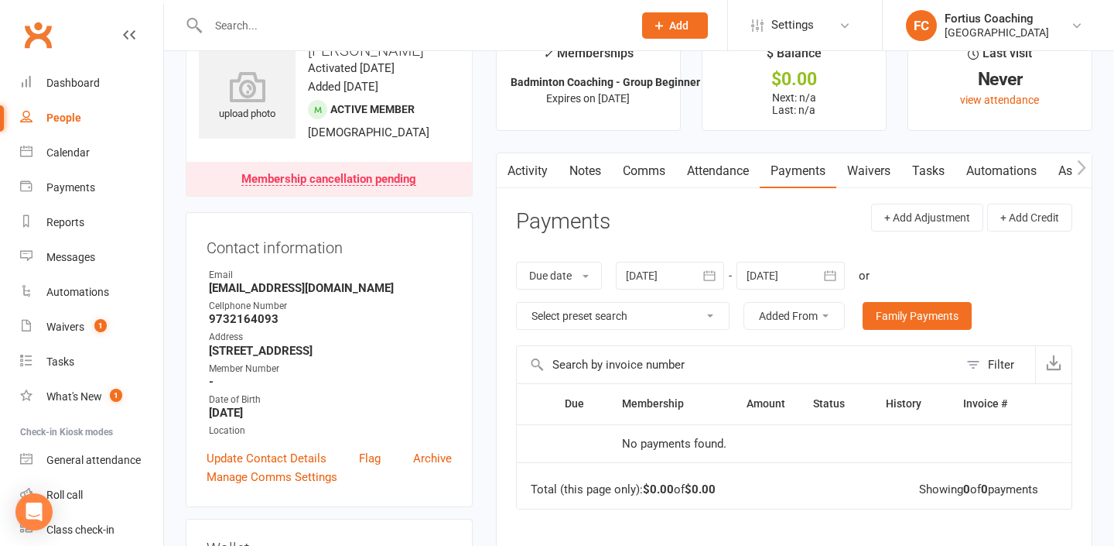
click at [282, 21] on input "text" at bounding box center [413, 26] width 419 height 22
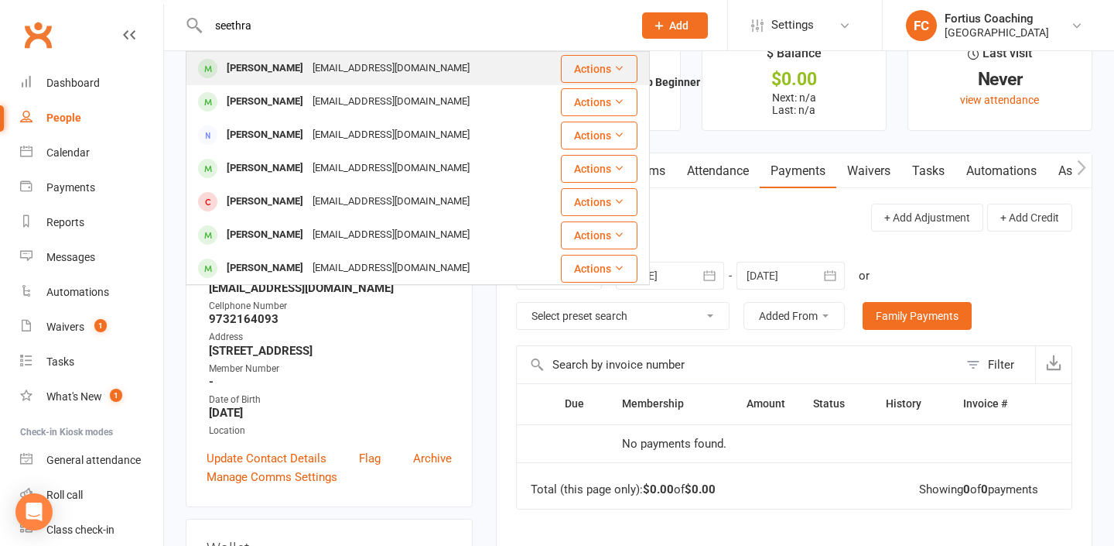
type input "seethra"
click at [337, 68] on div "[EMAIL_ADDRESS][DOMAIN_NAME]" at bounding box center [391, 68] width 166 height 22
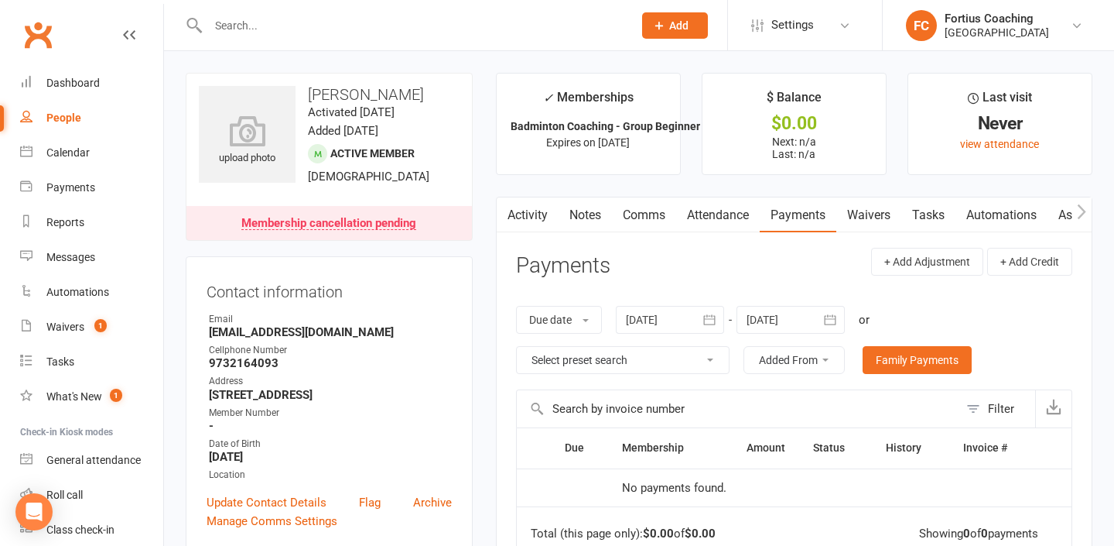
click at [324, 24] on input "text" at bounding box center [413, 26] width 419 height 22
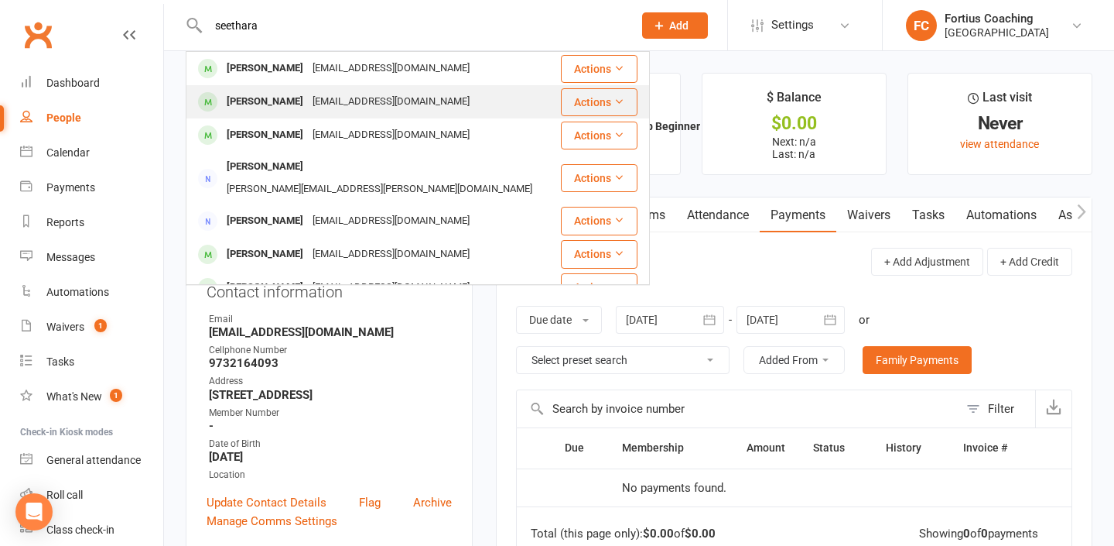
type input "seethara"
click at [308, 97] on div "[PERSON_NAME]" at bounding box center [265, 102] width 86 height 22
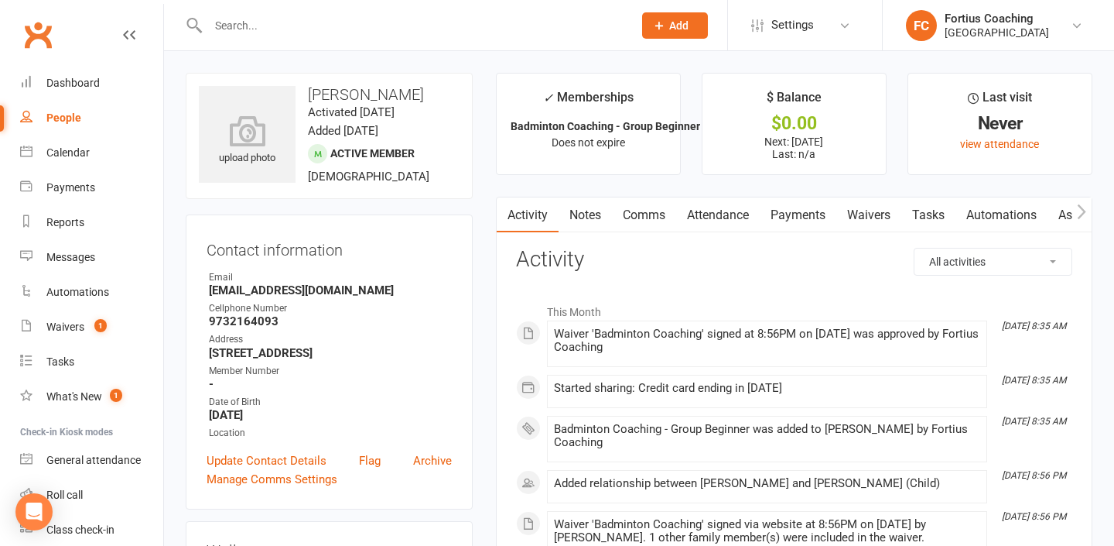
click at [792, 227] on link "Payments" at bounding box center [798, 215] width 77 height 36
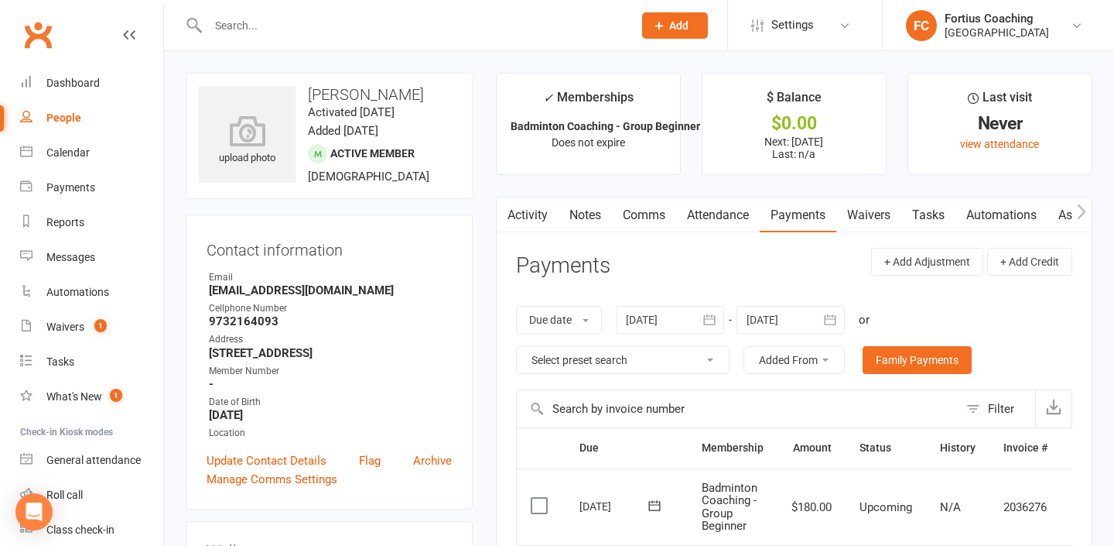
click at [394, 35] on input "text" at bounding box center [413, 26] width 419 height 22
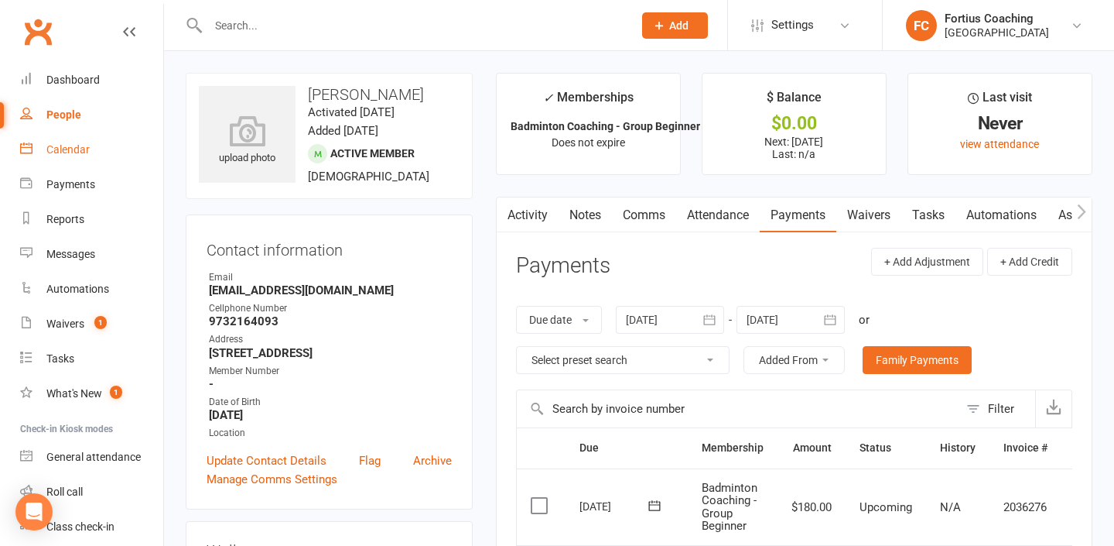
click at [96, 148] on link "Calendar" at bounding box center [91, 149] width 143 height 35
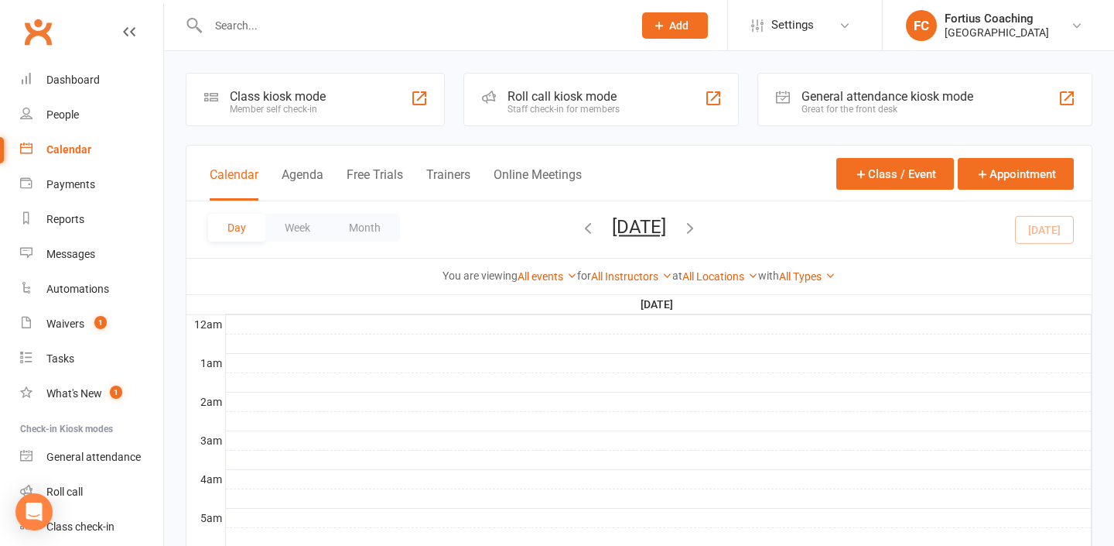
scroll to position [82, 0]
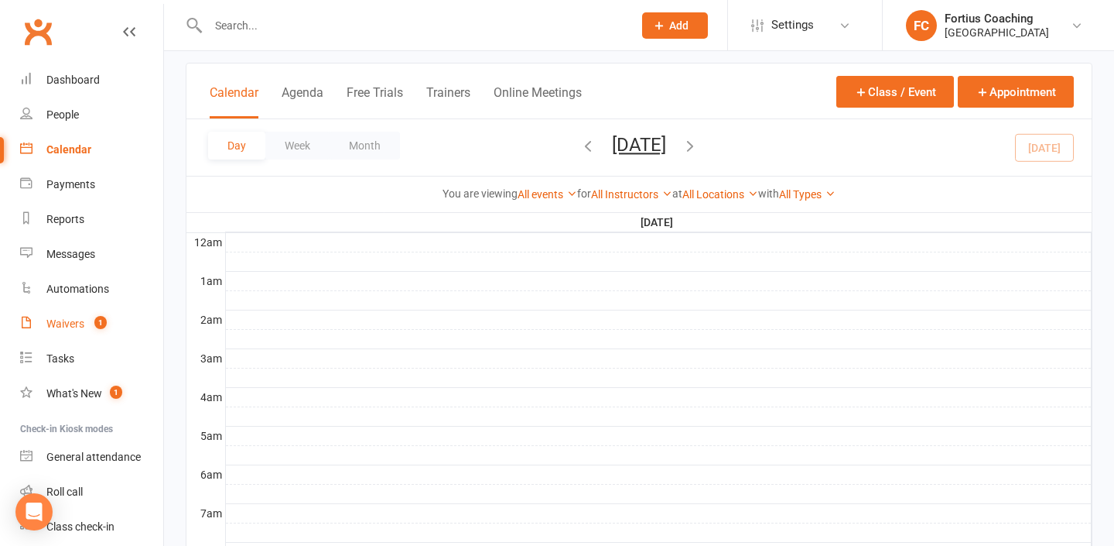
click at [94, 331] on link "Waivers 1" at bounding box center [91, 323] width 143 height 35
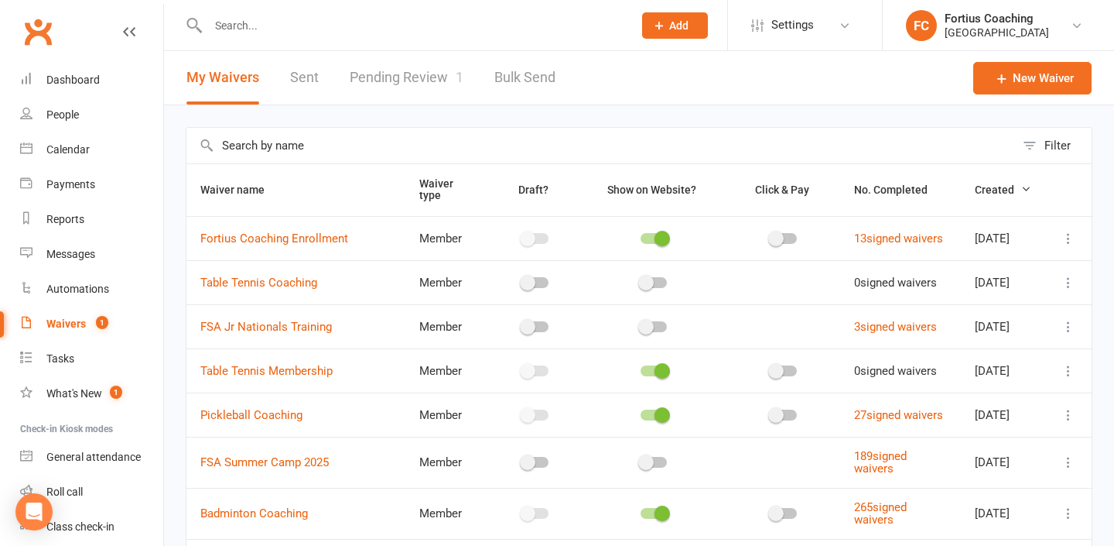
click at [402, 71] on link "Pending Review 1" at bounding box center [407, 77] width 114 height 53
select select "25"
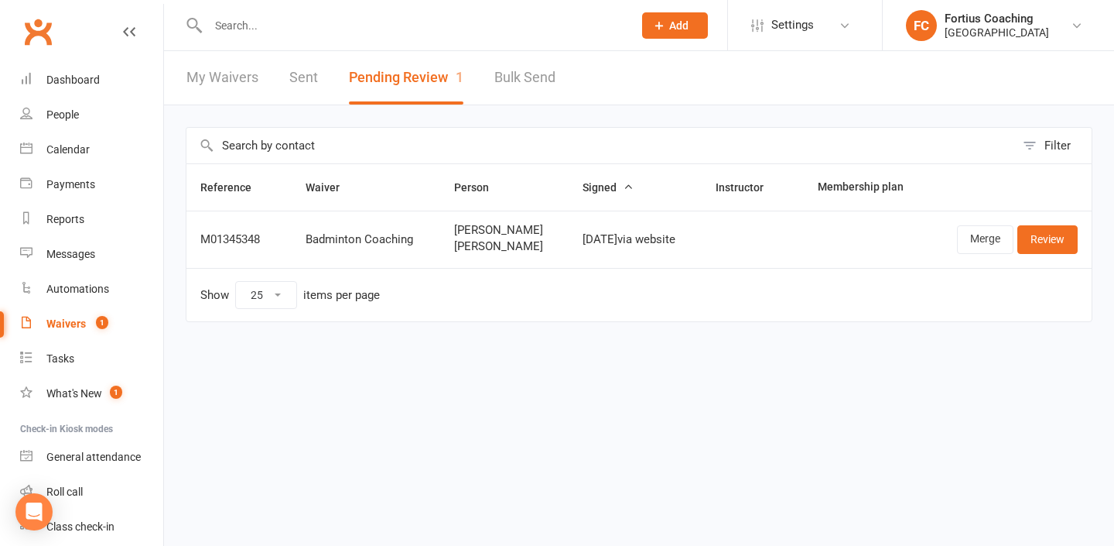
click at [406, 33] on input "text" at bounding box center [413, 26] width 419 height 22
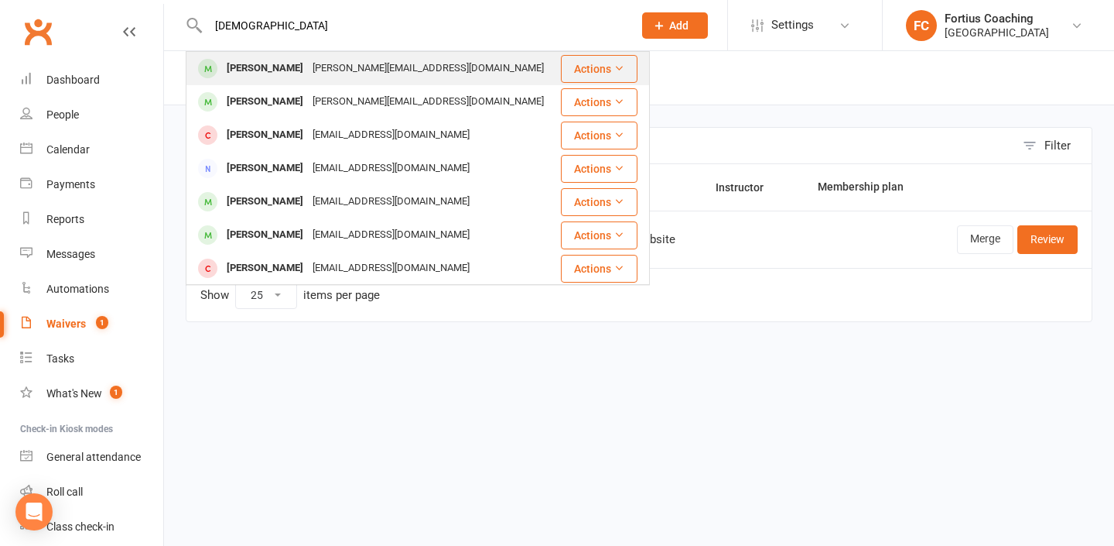
type input "[DEMOGRAPHIC_DATA]"
click at [334, 70] on div "[PERSON_NAME][EMAIL_ADDRESS][DOMAIN_NAME]" at bounding box center [428, 68] width 241 height 22
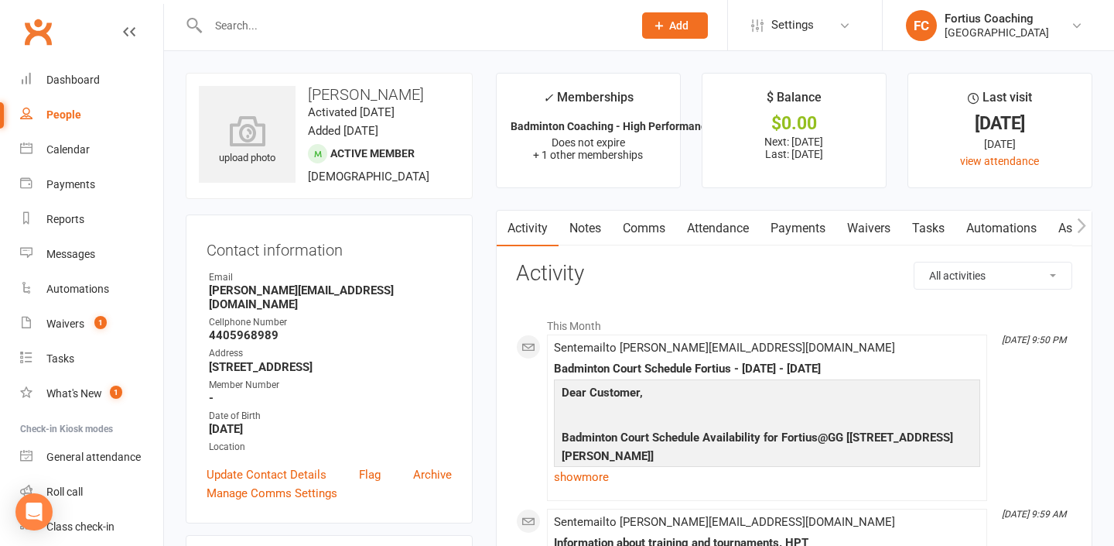
click at [644, 220] on link "Comms" at bounding box center [644, 229] width 64 height 36
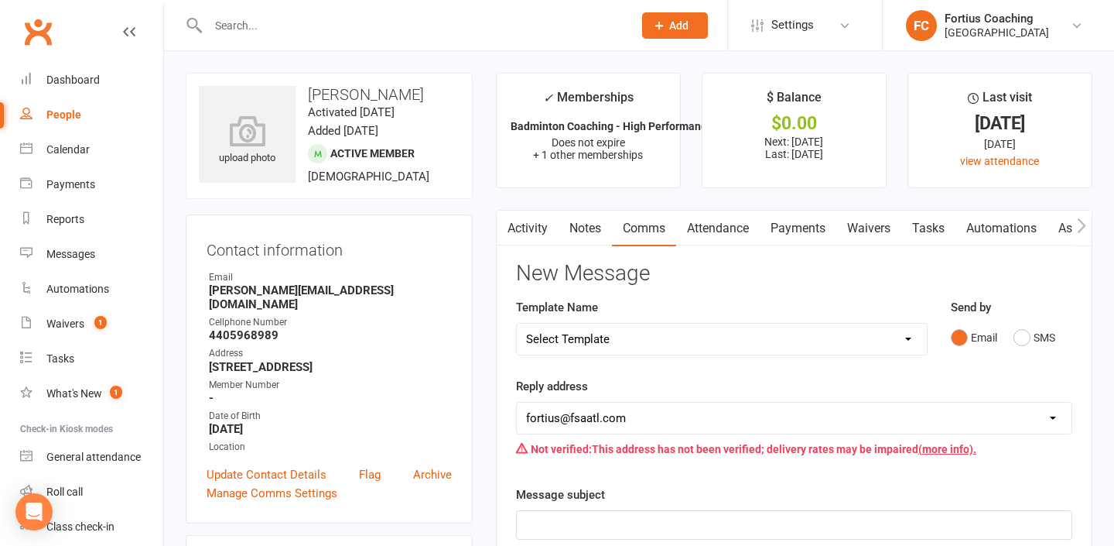
click at [539, 223] on link "Activity" at bounding box center [528, 229] width 62 height 36
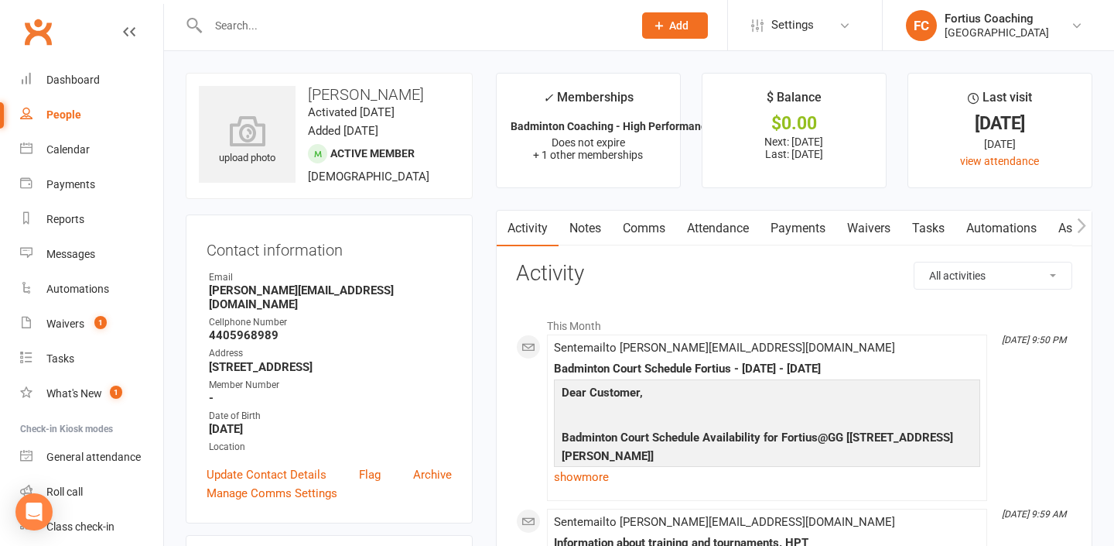
click at [1047, 269] on select "All activities Bookings / Attendances Communications Notes Failed SMSes Grading…" at bounding box center [993, 275] width 157 height 26
select select "ConversationLogEntry"
click at [915, 262] on select "All activities Bookings / Attendances Communications Notes Failed SMSes Grading…" at bounding box center [993, 275] width 157 height 26
click at [955, 268] on select "All activities Bookings / Attendances Communications Notes Failed SMSes Grading…" at bounding box center [993, 275] width 157 height 26
click at [915, 262] on select "All activities Bookings / Attendances Communications Notes Failed SMSes Grading…" at bounding box center [993, 275] width 157 height 26
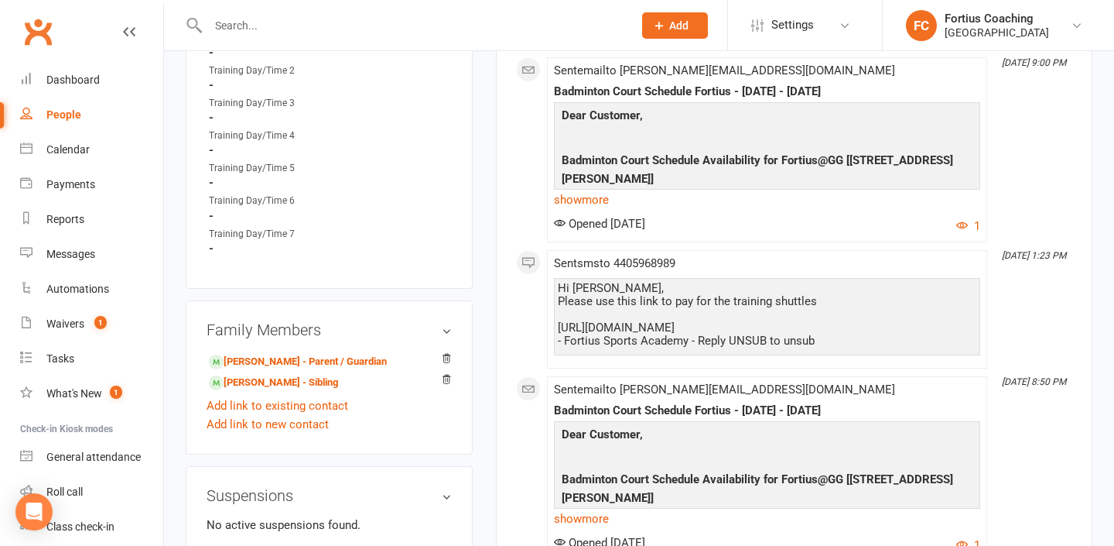
scroll to position [1050, 0]
